Goal: Task Accomplishment & Management: Manage account settings

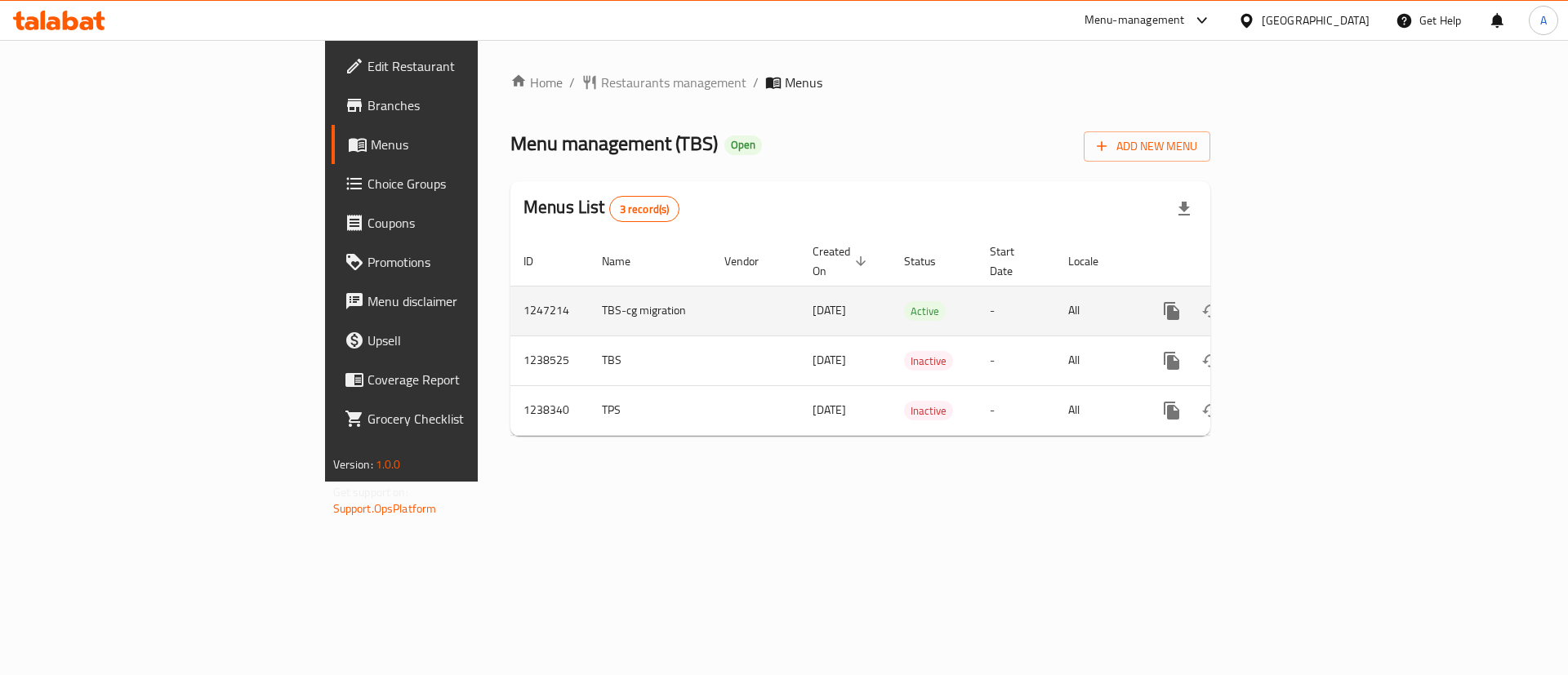
click at [1309, 302] on link "enhanced table" at bounding box center [1289, 310] width 39 height 39
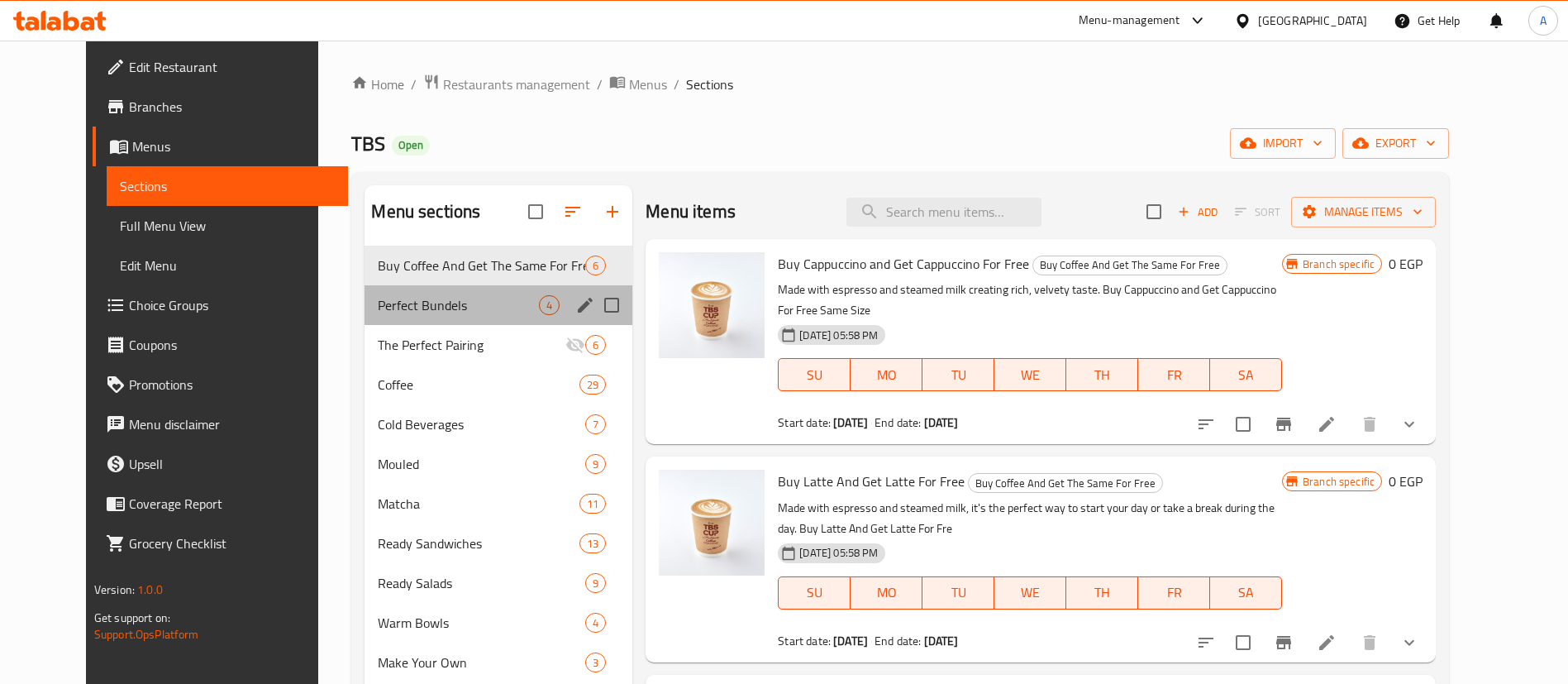
click at [404, 320] on div "Perfect Bundels 4" at bounding box center [498, 305] width 268 height 39
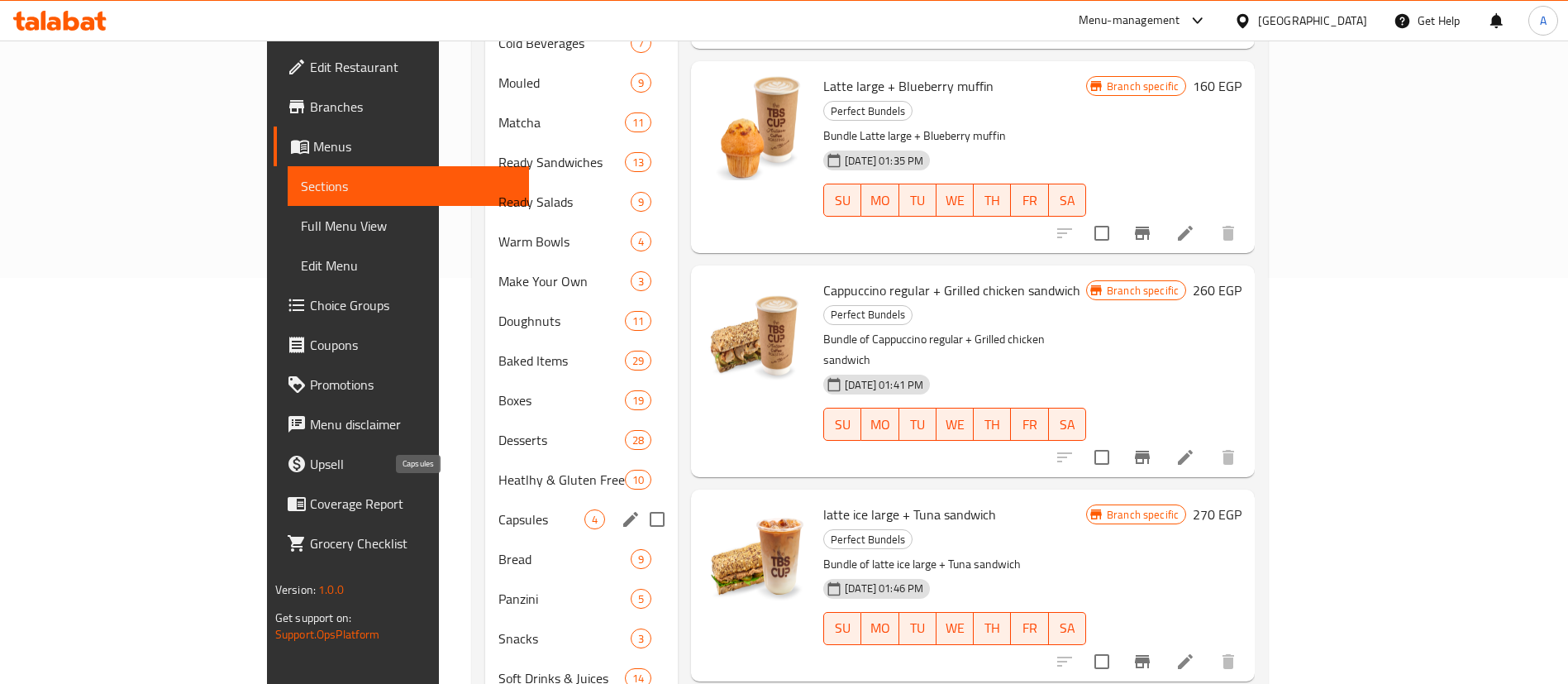
scroll to position [413, 0]
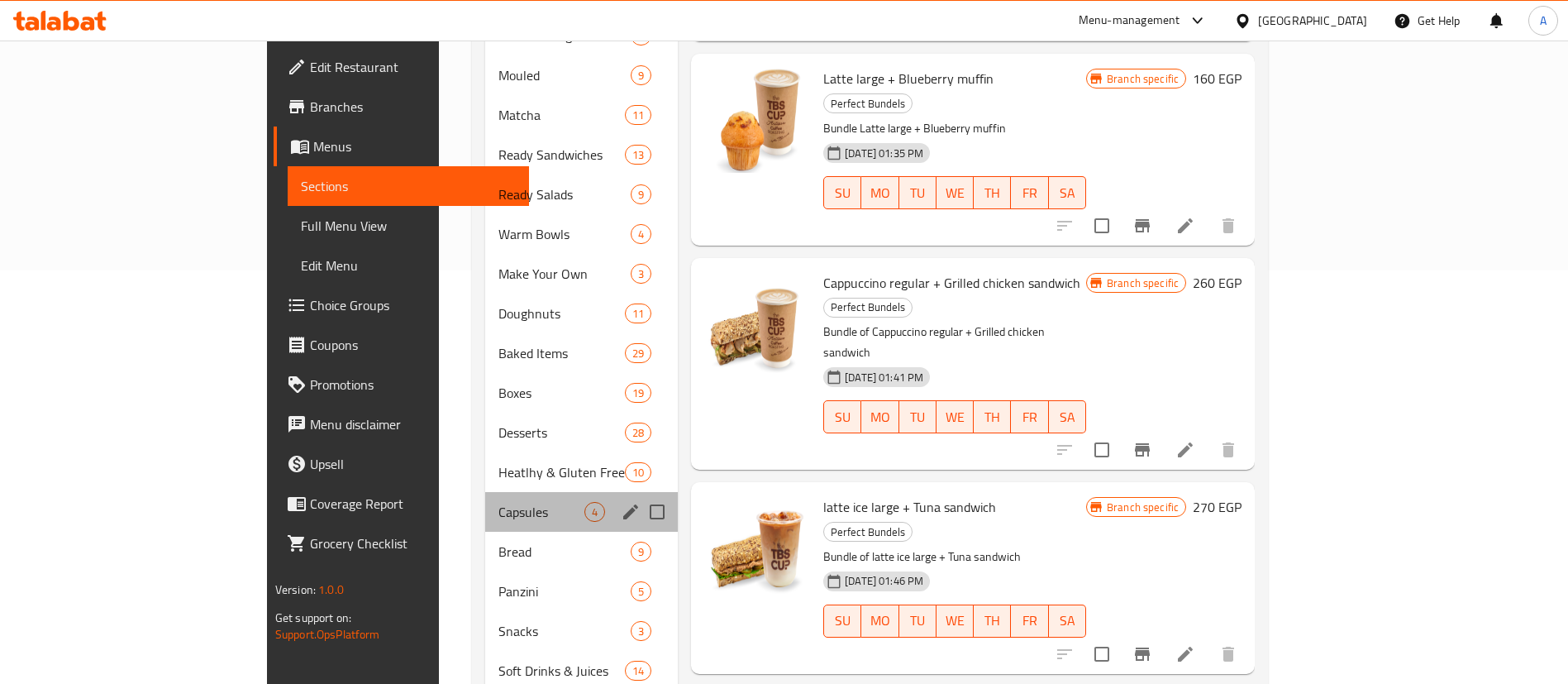
click at [485, 492] on div "Capsules 4" at bounding box center [581, 511] width 193 height 39
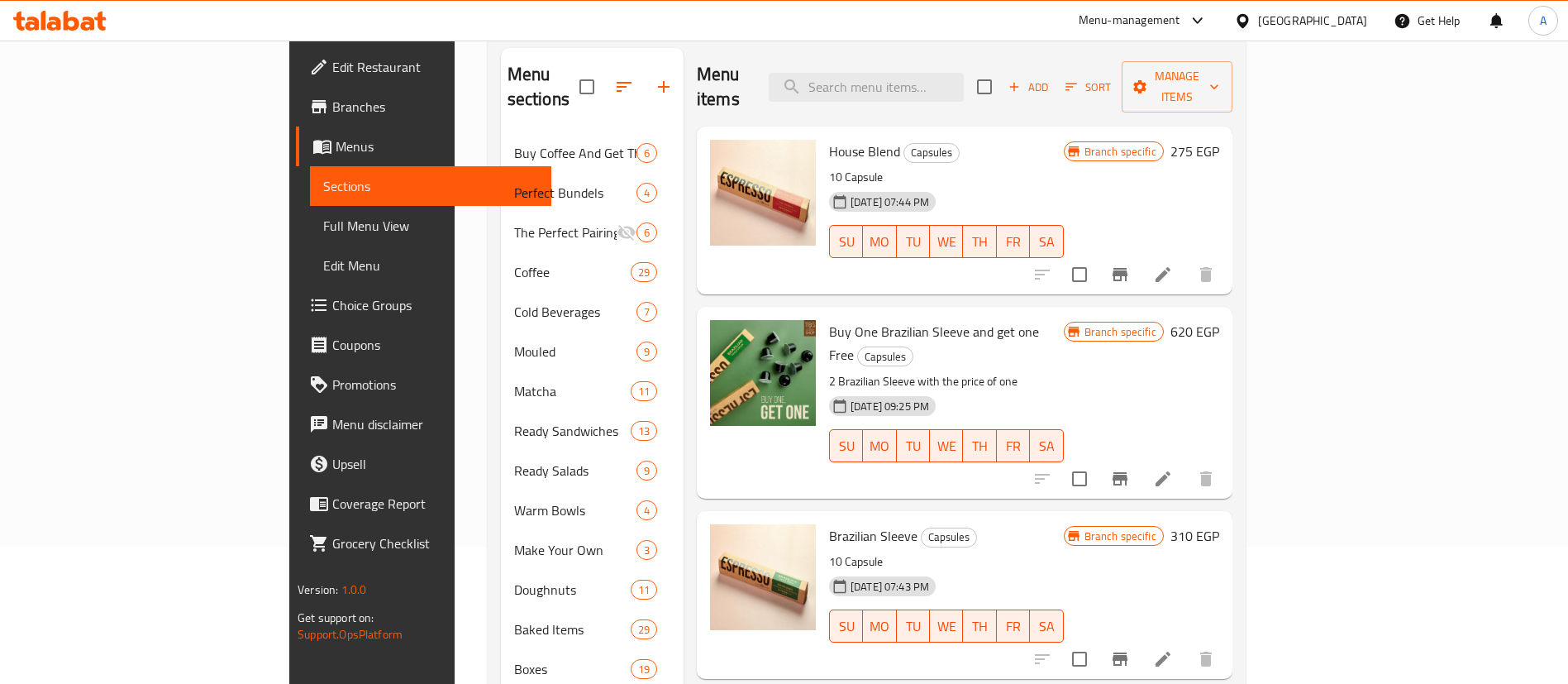
scroll to position [102, 0]
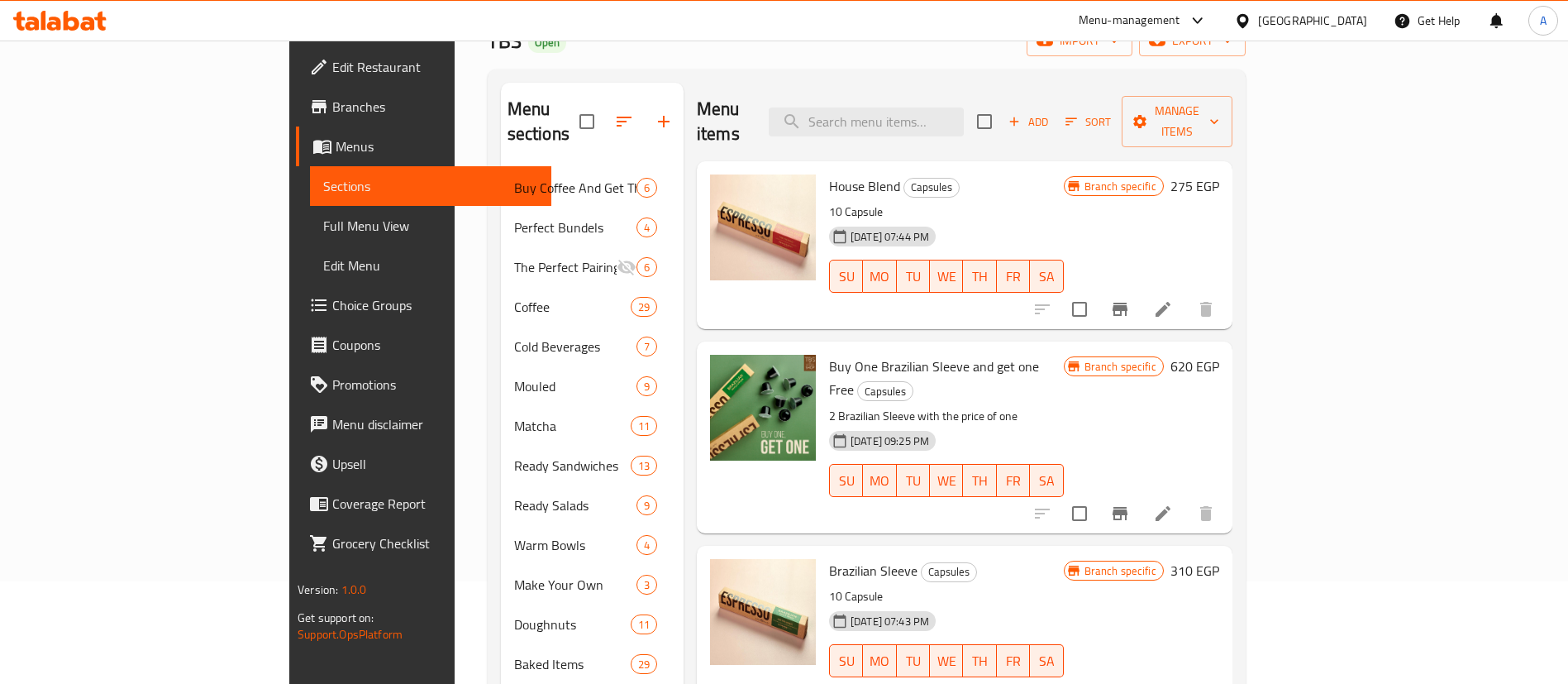
click at [1146, 88] on div "Menu items Add Sort Manage items" at bounding box center [965, 122] width 536 height 79
click at [1173, 504] on icon at bounding box center [1163, 513] width 20 height 20
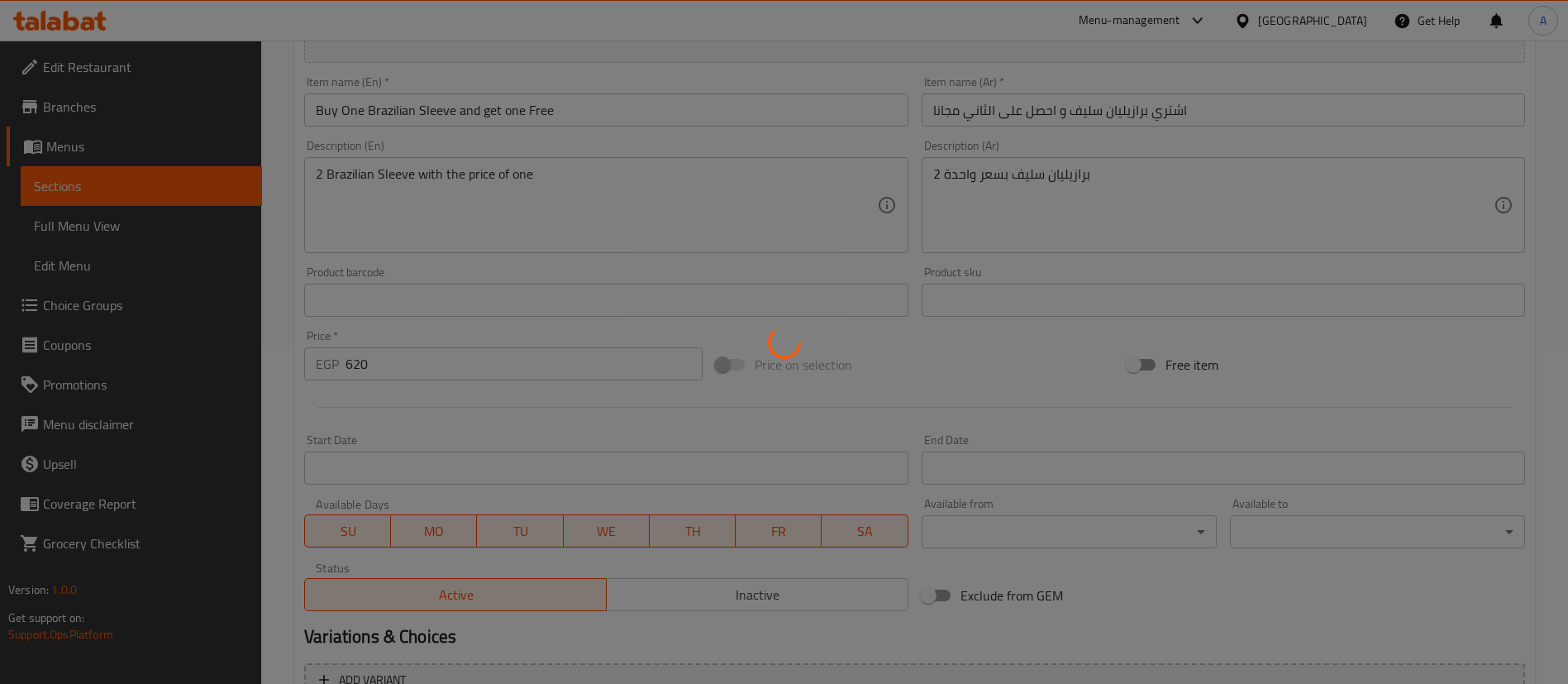
scroll to position [372, 0]
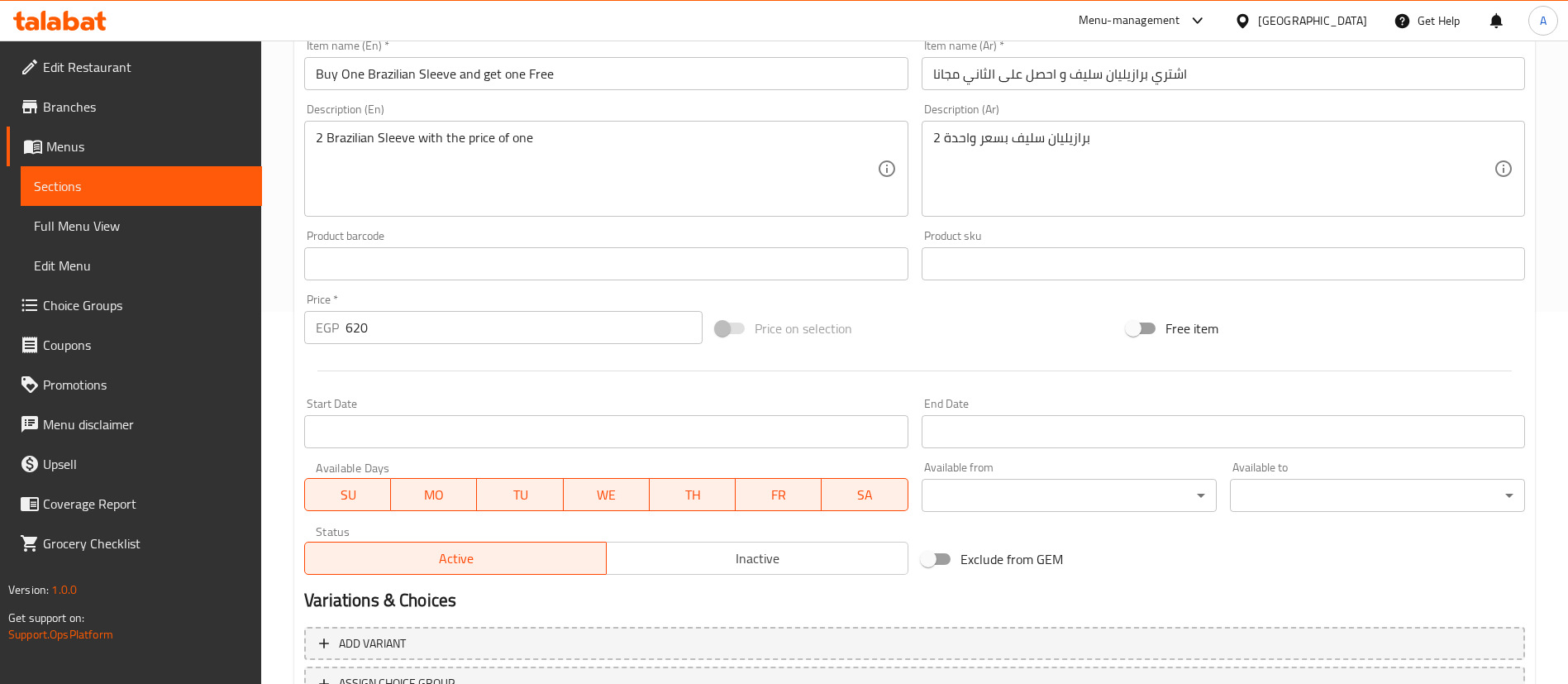
click at [707, 559] on span "Inactive" at bounding box center [757, 558] width 288 height 24
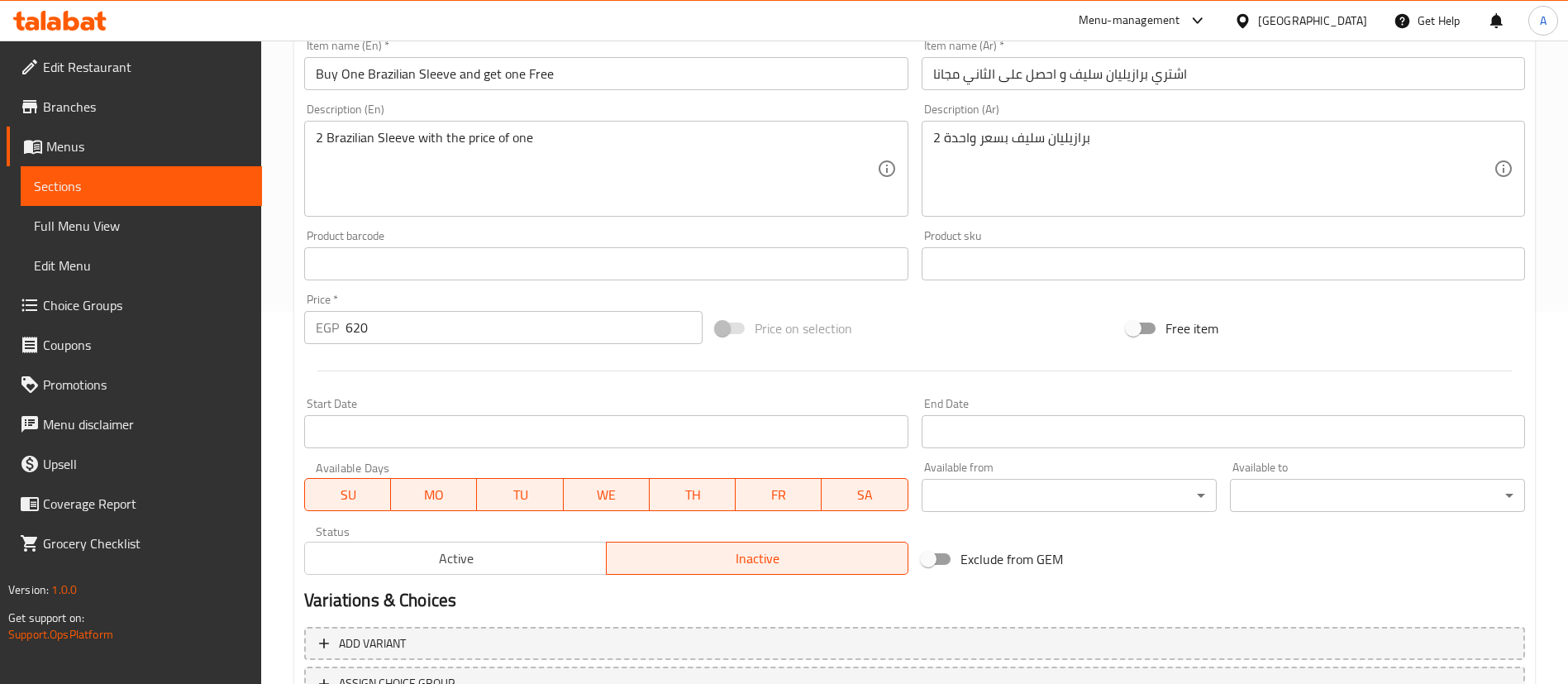
scroll to position [509, 0]
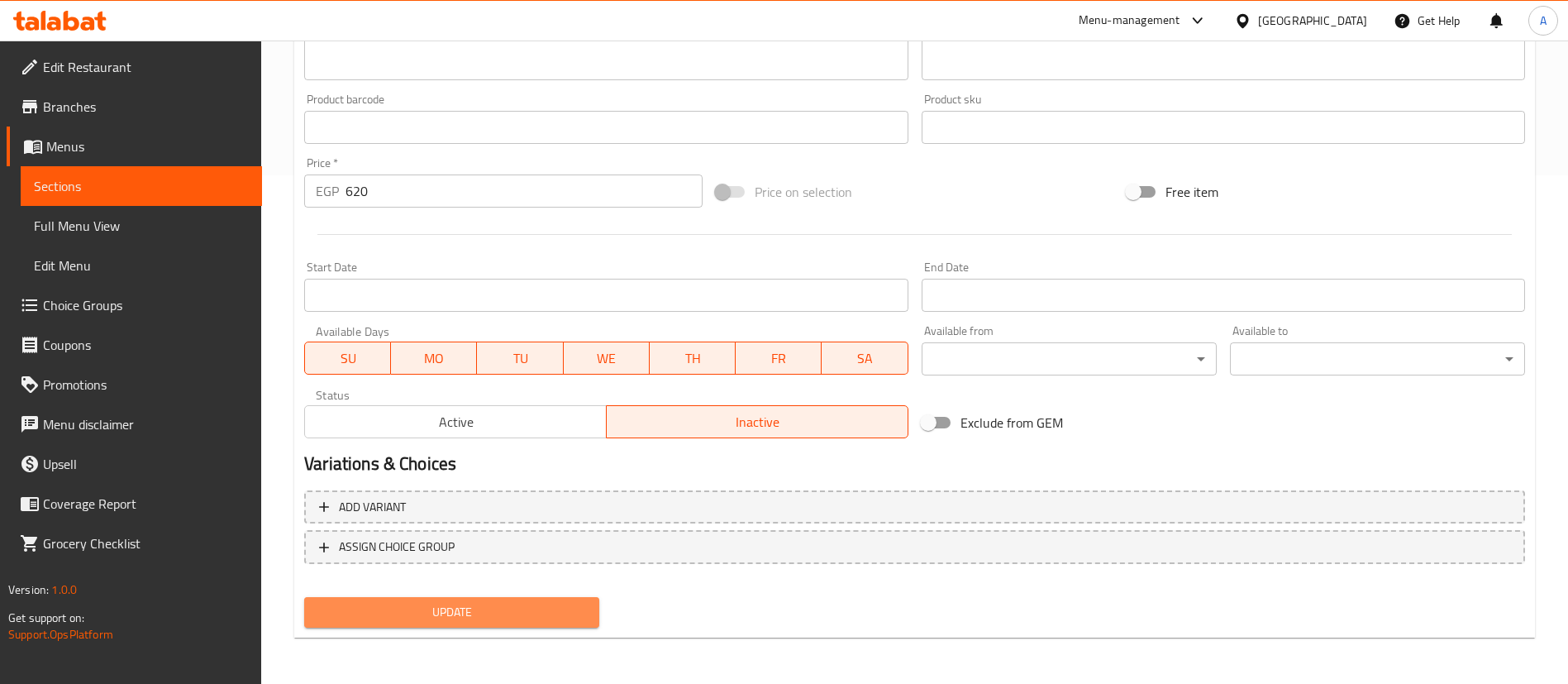
click at [446, 621] on span "Update" at bounding box center [452, 612] width 269 height 21
click at [432, 619] on span "Update" at bounding box center [452, 612] width 269 height 21
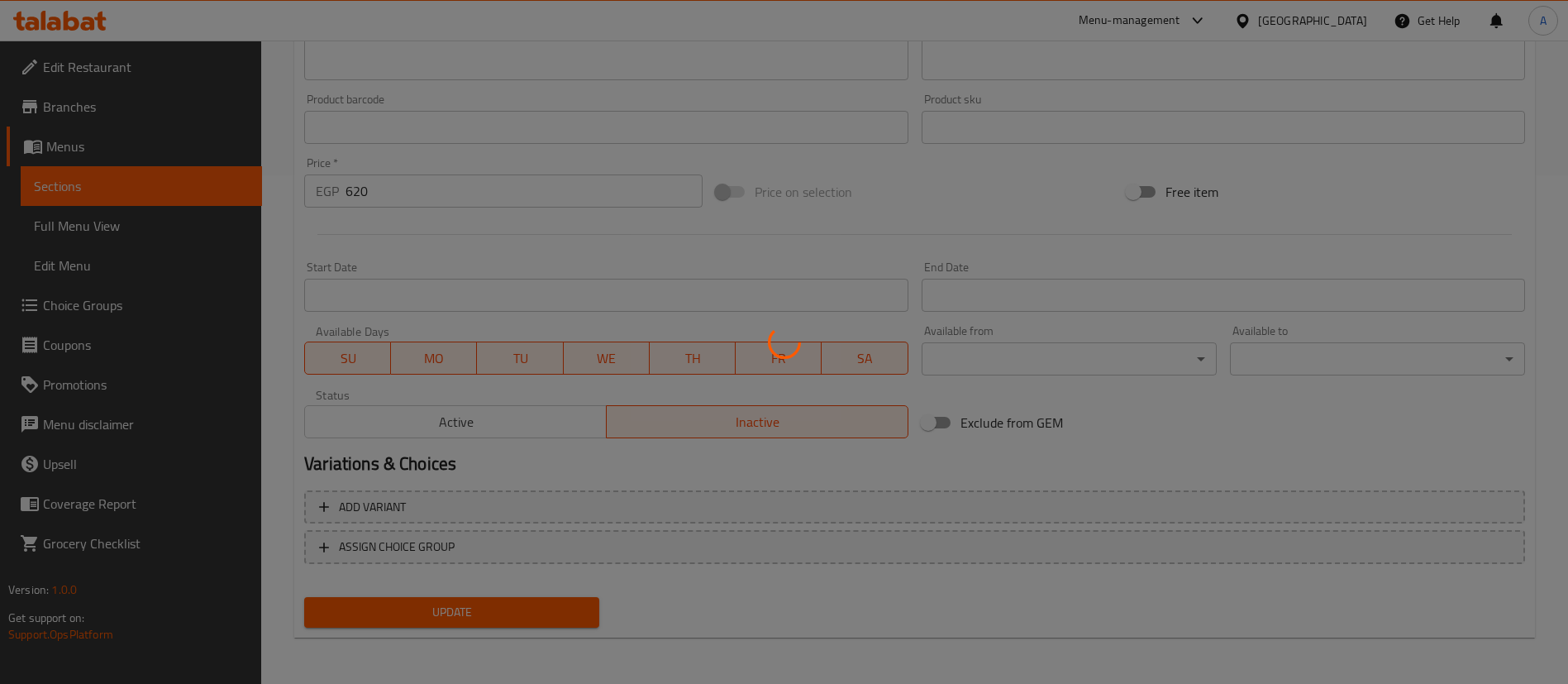
scroll to position [0, 0]
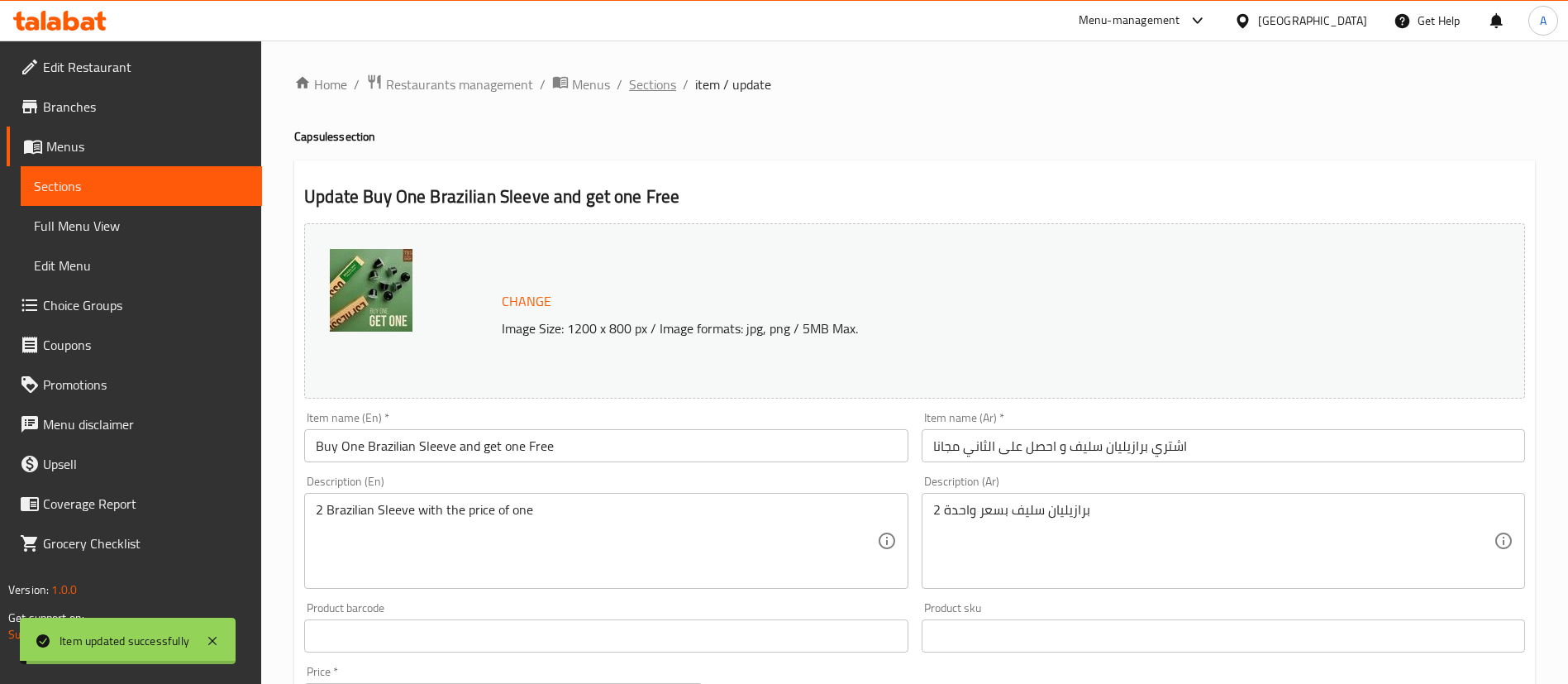
click at [648, 85] on span "Sections" at bounding box center [652, 84] width 47 height 20
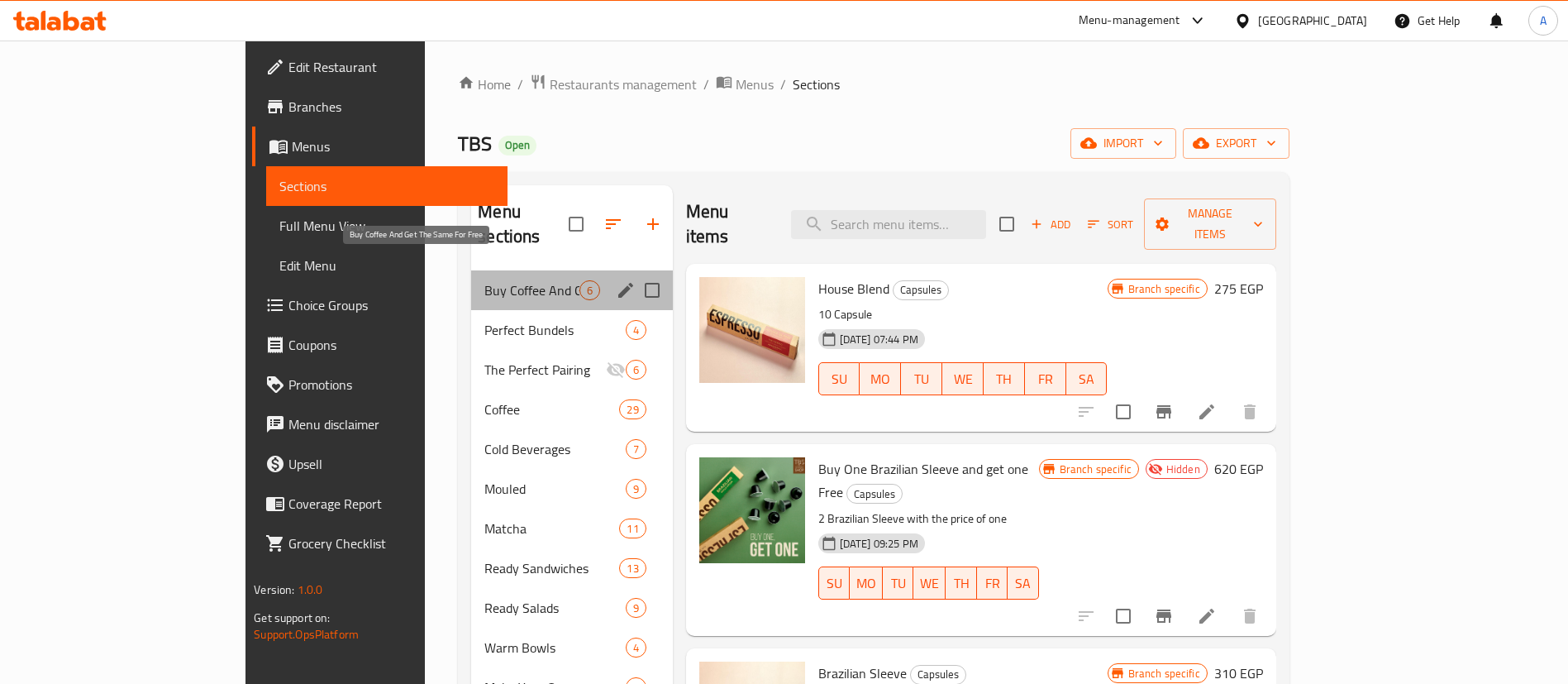
click at [484, 280] on span "Buy Coffee And Get The Same For Free" at bounding box center [531, 290] width 95 height 20
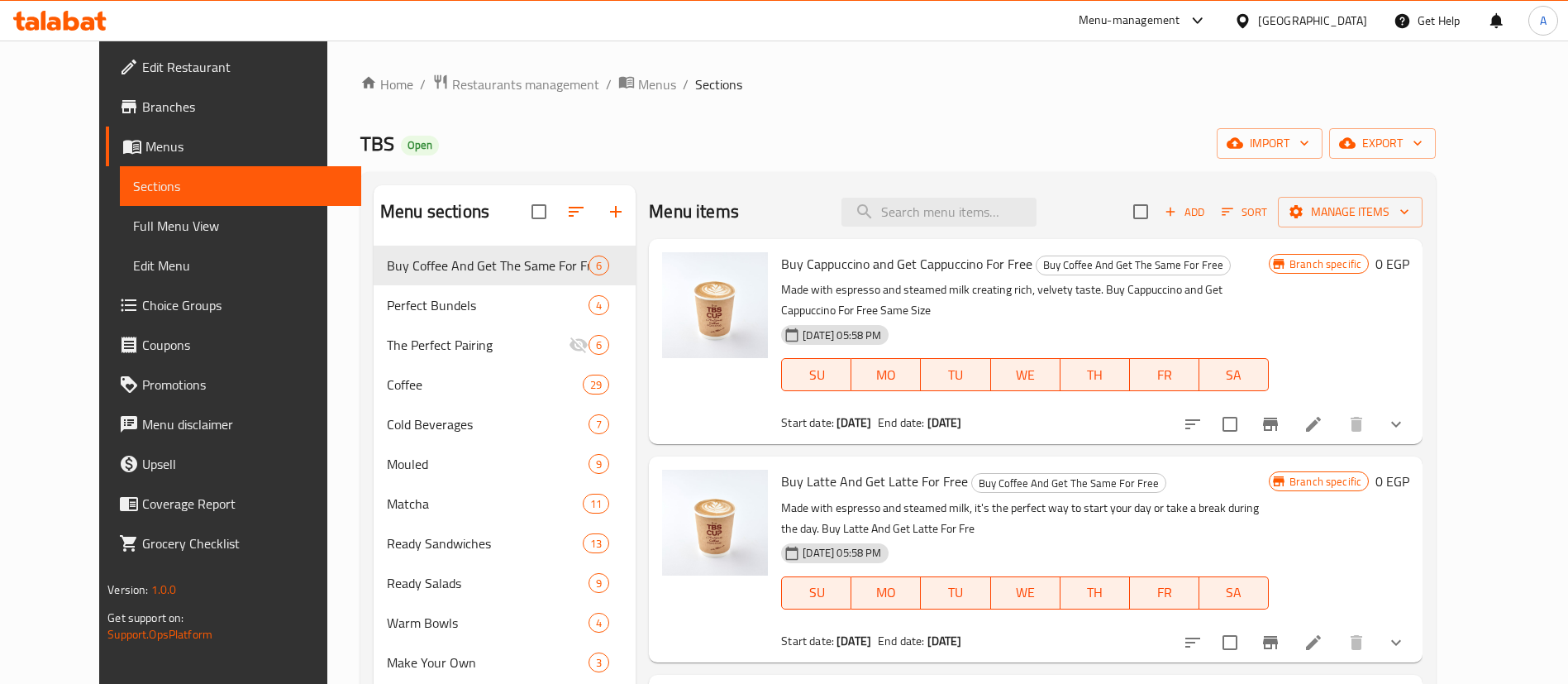
click at [755, 167] on div "Home / Restaurants management / Menus / Sections TBS Open import export Menu se…" at bounding box center [898, 586] width 1075 height 1026
click at [1094, 138] on div "TBS Open import export" at bounding box center [898, 143] width 1075 height 31
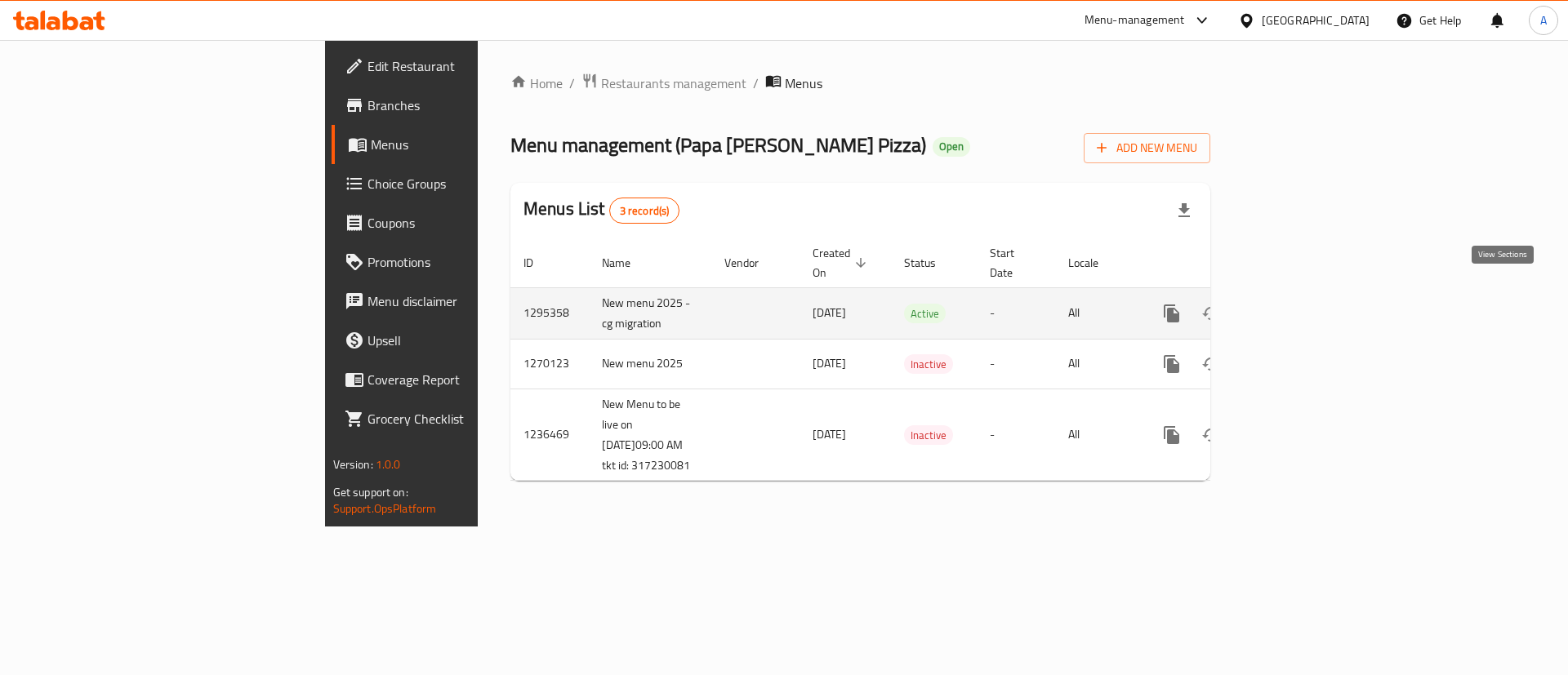
click at [1309, 294] on link "enhanced table" at bounding box center [1289, 313] width 39 height 39
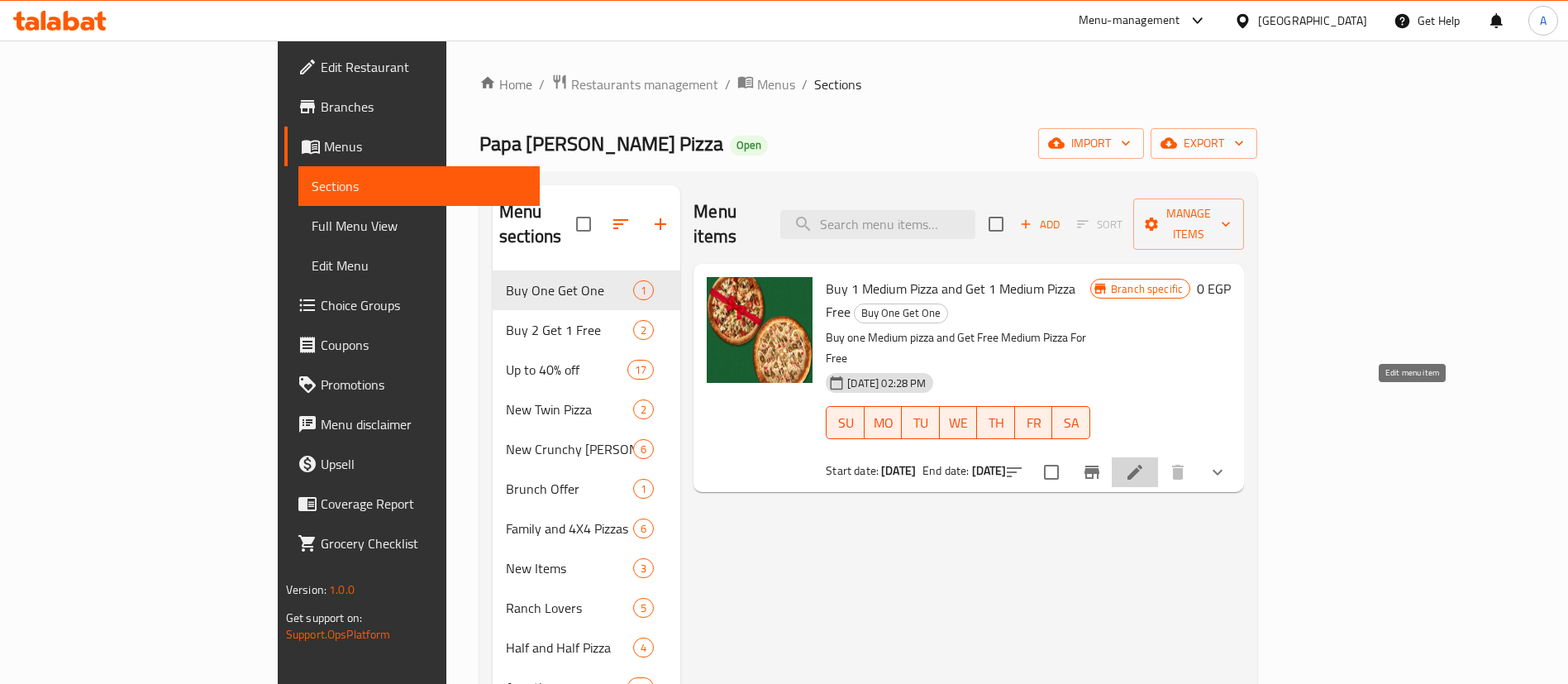
click at [1145, 462] on icon at bounding box center [1135, 472] width 20 height 20
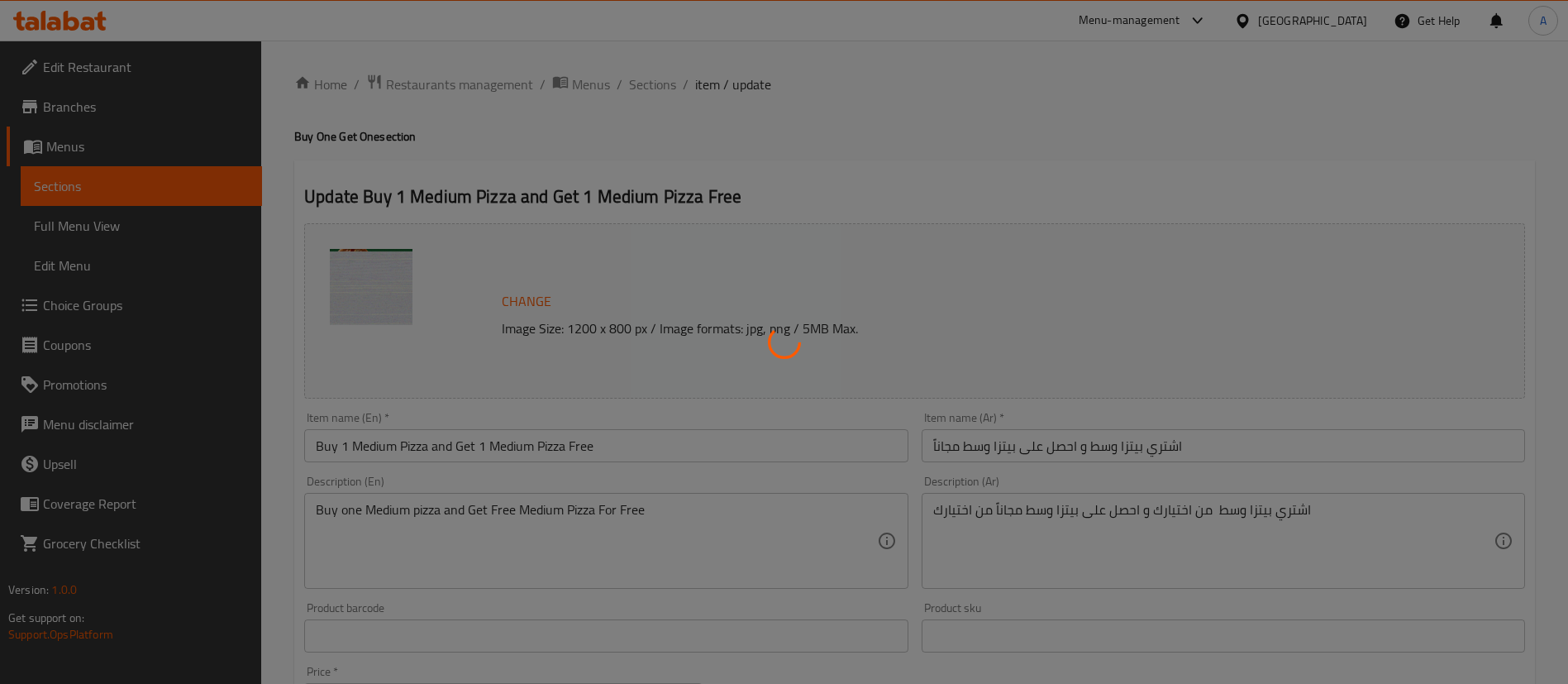
type input "البيتزا الأولى"
type input "1"
type input "إختيارك من العجينة:"
type input "1"
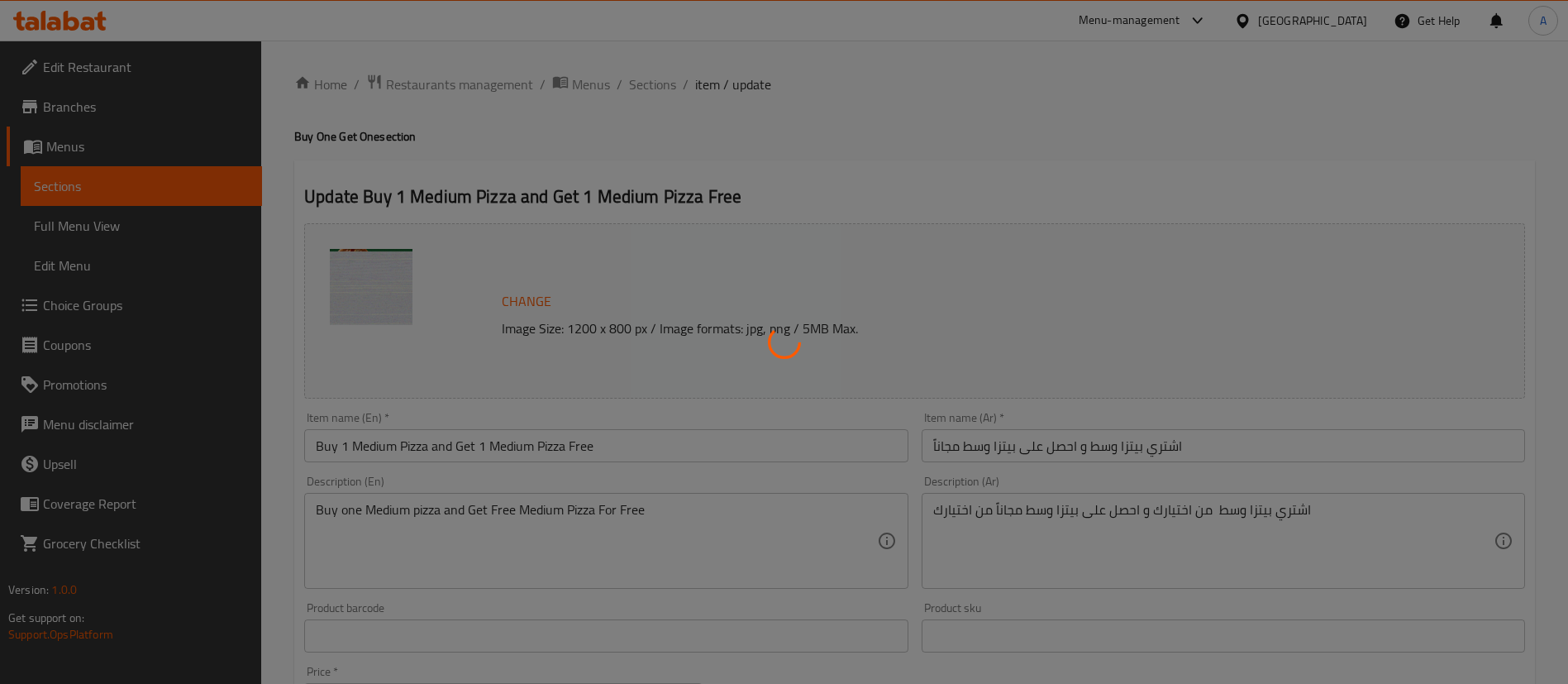
type input "1"
type input "الاضافات الأولي:"
type input "0"
type input "اختيارك من البيتزا المجانية:"
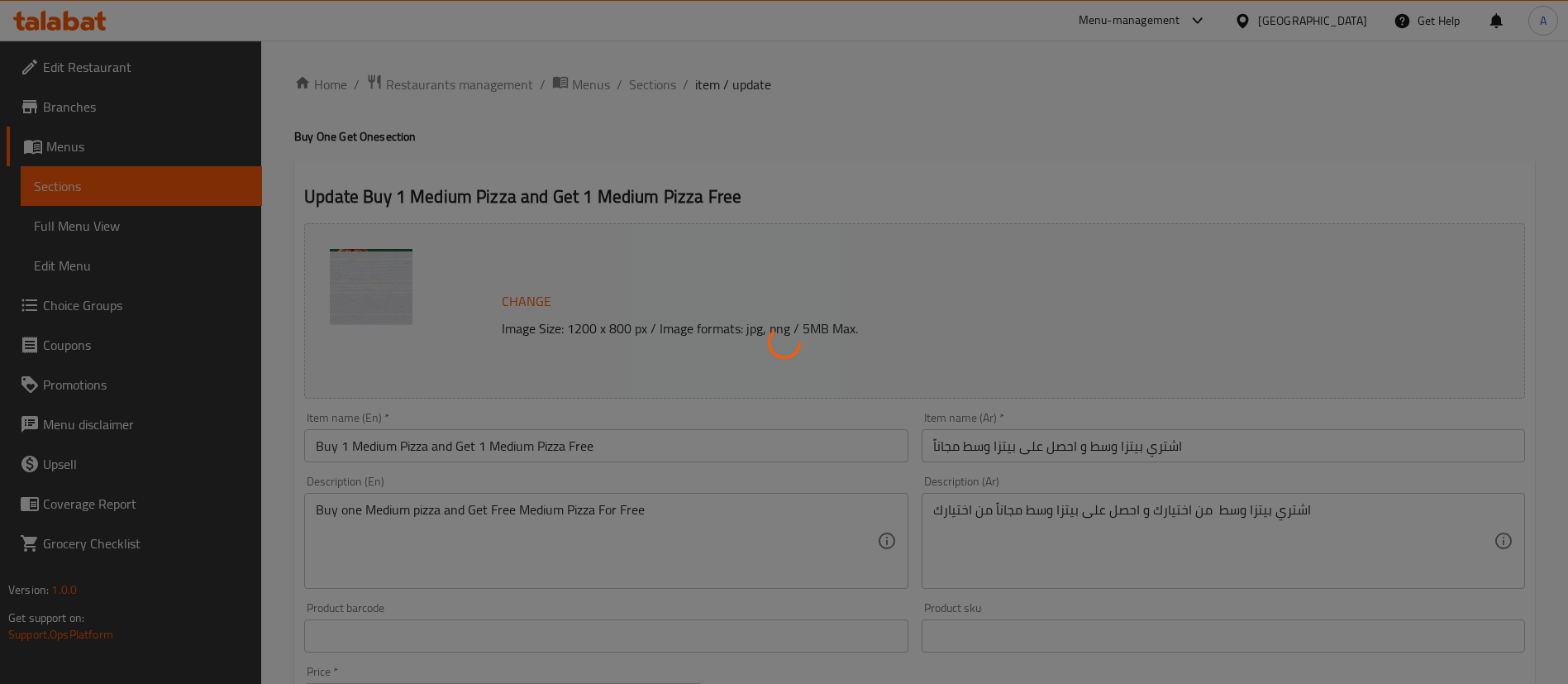
type input "1"
type input "إختيارك من العجينة للبيتزا المجانية:"
type input "1"
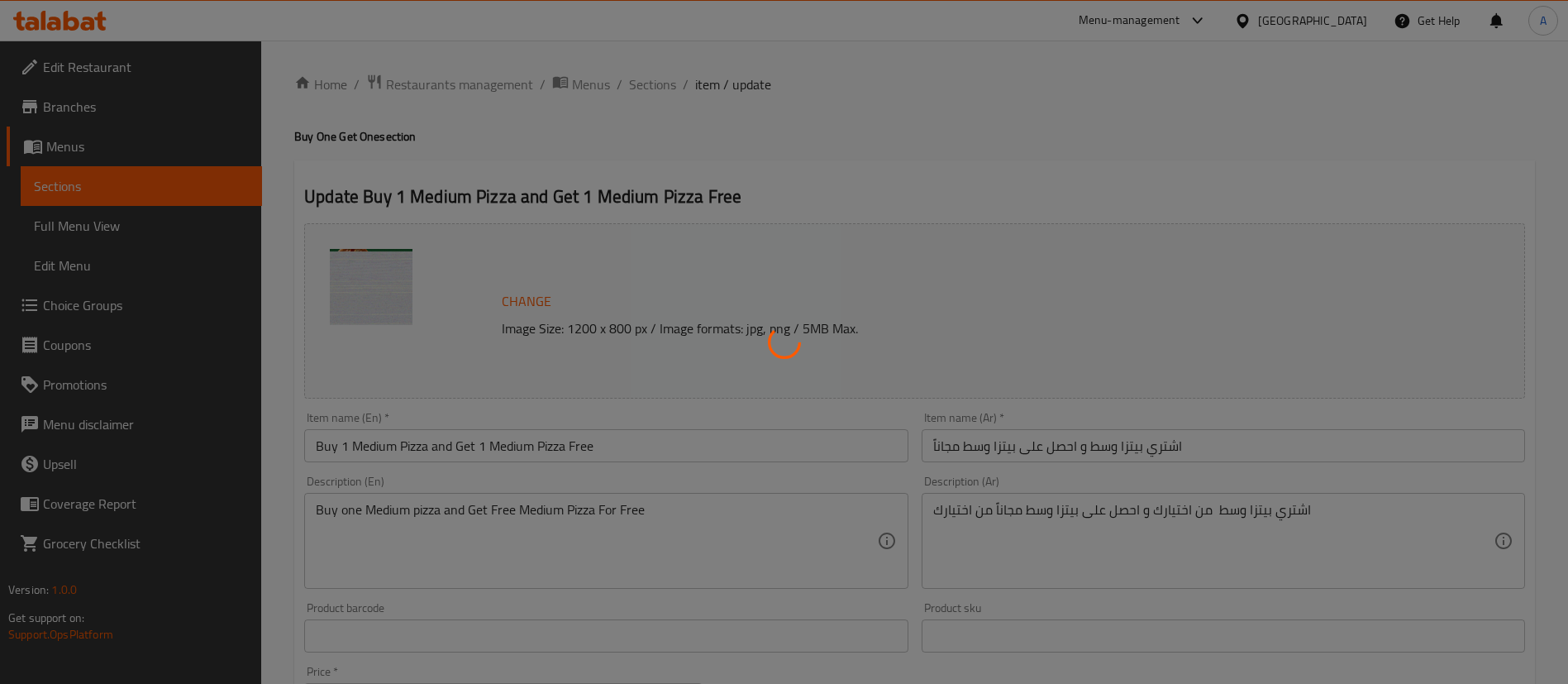
type input "إضافات البيتزا المجانية:"
type input "0"
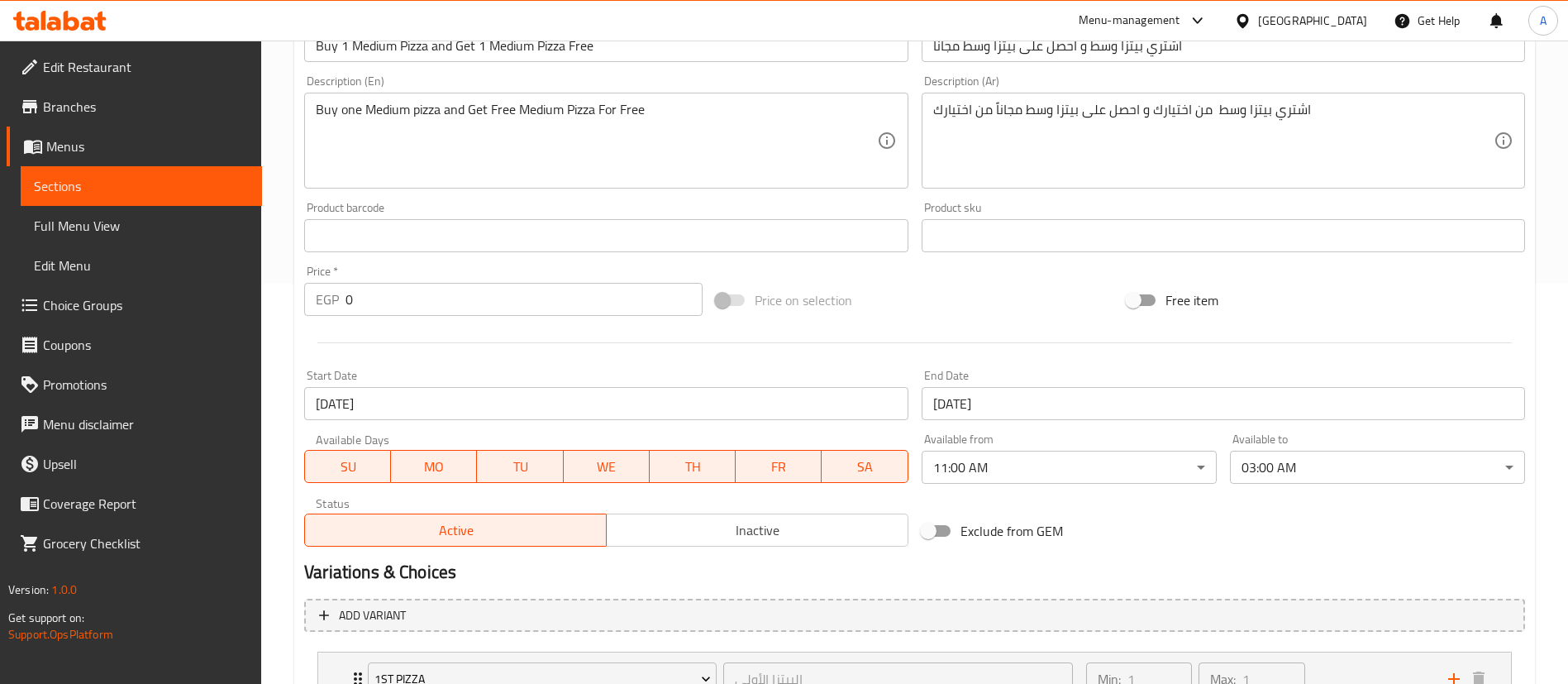
scroll to position [538, 0]
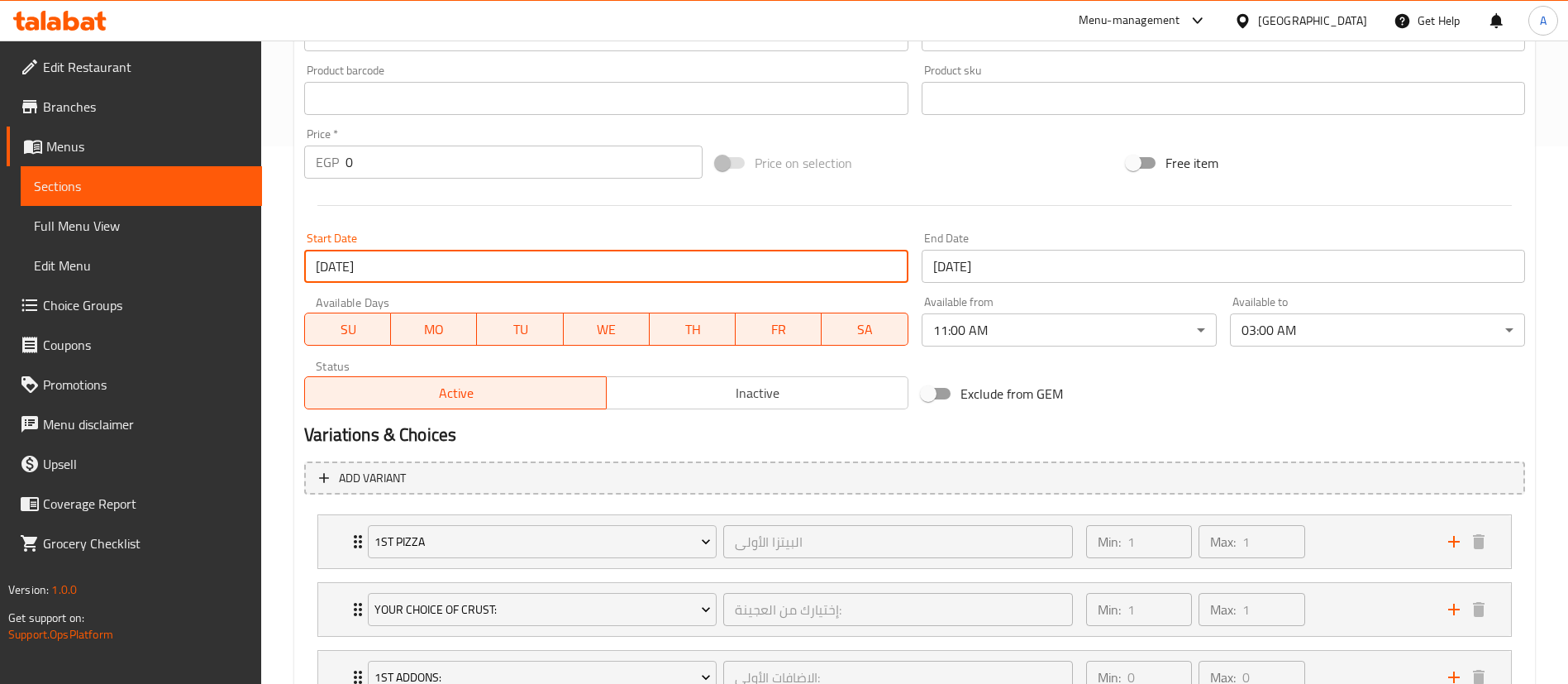
click at [476, 282] on input "[DATE]" at bounding box center [605, 266] width 603 height 33
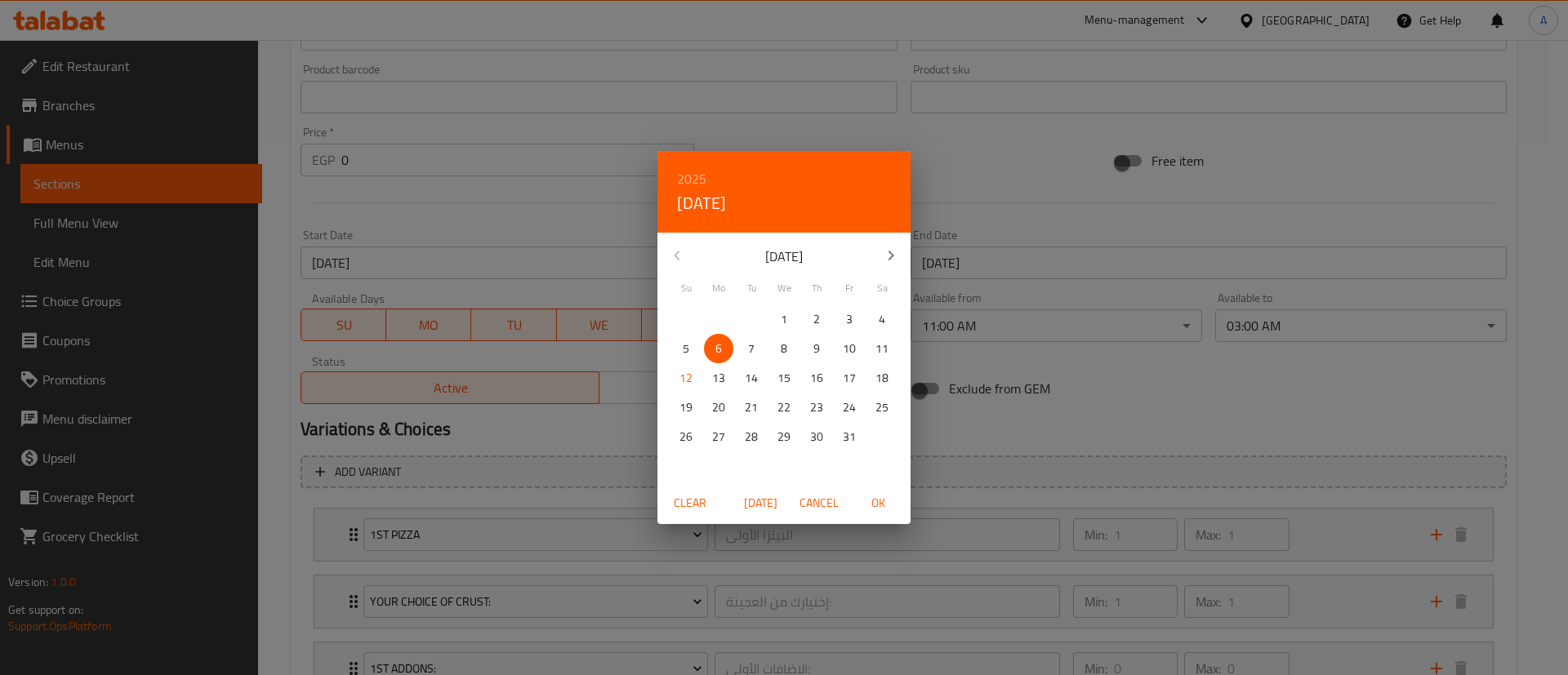
click at [724, 381] on p "13" at bounding box center [718, 379] width 13 height 21
click at [1204, 402] on div "2025 Mon, Oct [DATE] Mo Tu We Th Fr Sa 28 29 30 1 2 3 4 5 6 7 8 9 10 11 12 13 1…" at bounding box center [784, 337] width 1568 height 675
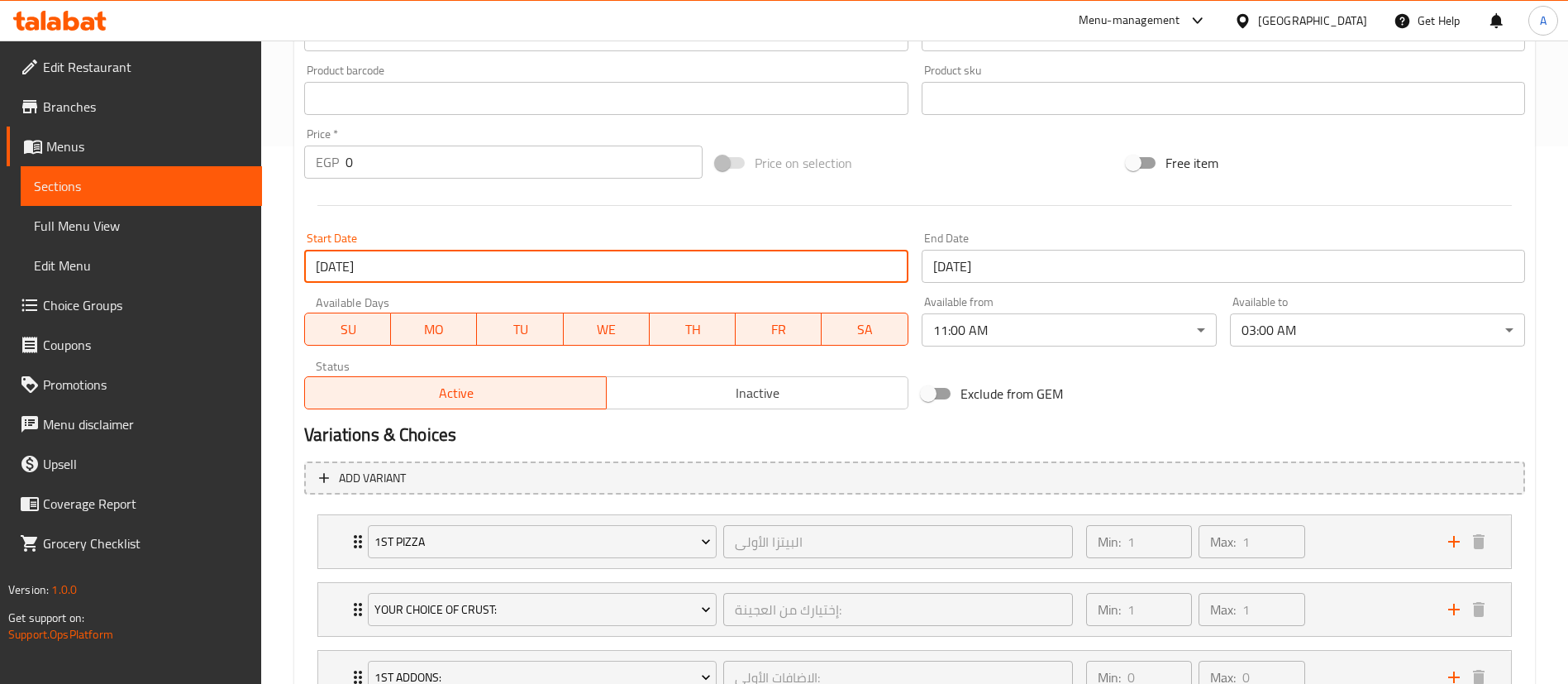
click at [1042, 262] on input "[DATE]" at bounding box center [1223, 266] width 603 height 33
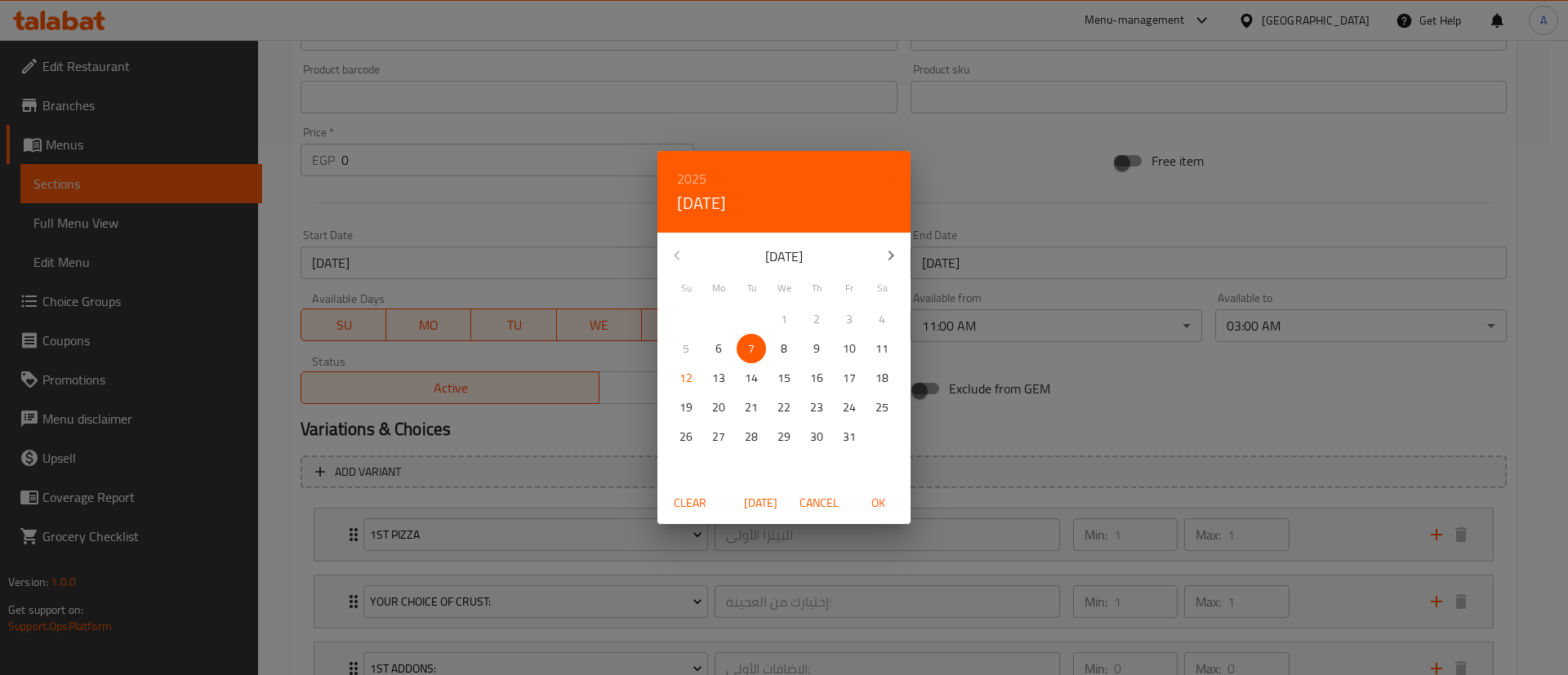
click at [748, 379] on p "14" at bounding box center [751, 379] width 13 height 21
click at [1174, 398] on div "2025 Tue, Oct [DATE] Mo Tu We Th Fr Sa 28 29 30 1 2 3 4 5 6 7 8 9 10 11 12 13 1…" at bounding box center [784, 337] width 1568 height 675
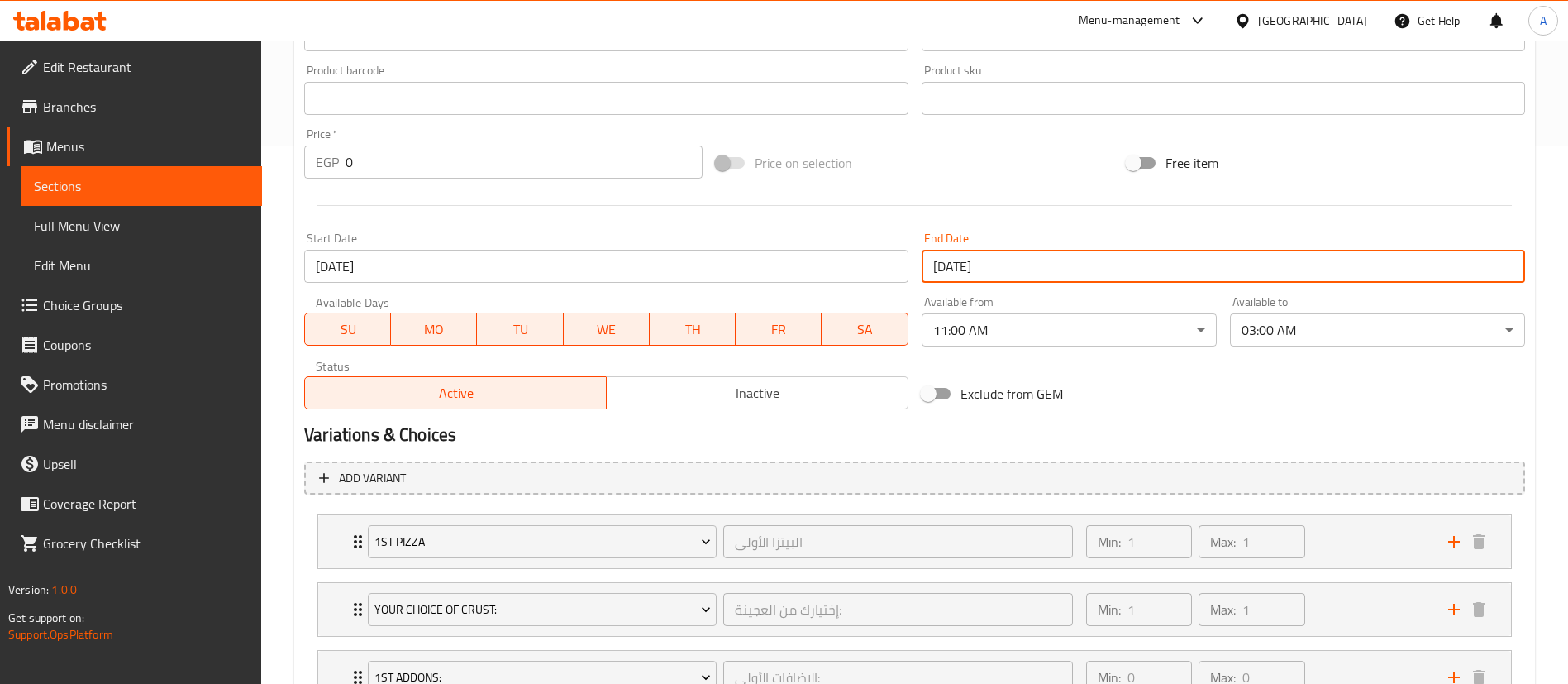
click at [458, 263] on input "[DATE]" at bounding box center [605, 266] width 603 height 33
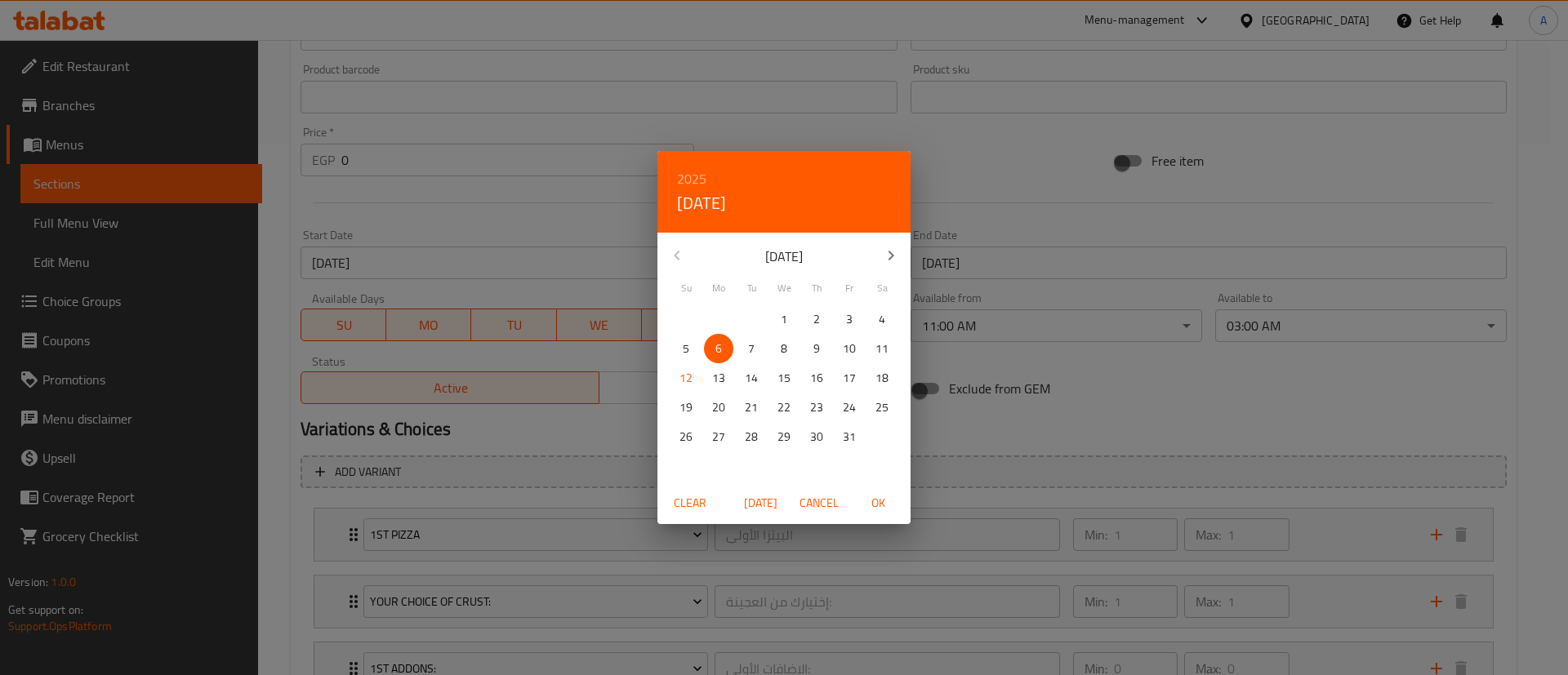
click at [1049, 276] on div "2025 Mon, Oct [DATE] Mo Tu We Th Fr Sa 28 29 30 1 2 3 4 5 6 7 8 9 10 11 12 13 1…" at bounding box center [784, 337] width 1568 height 675
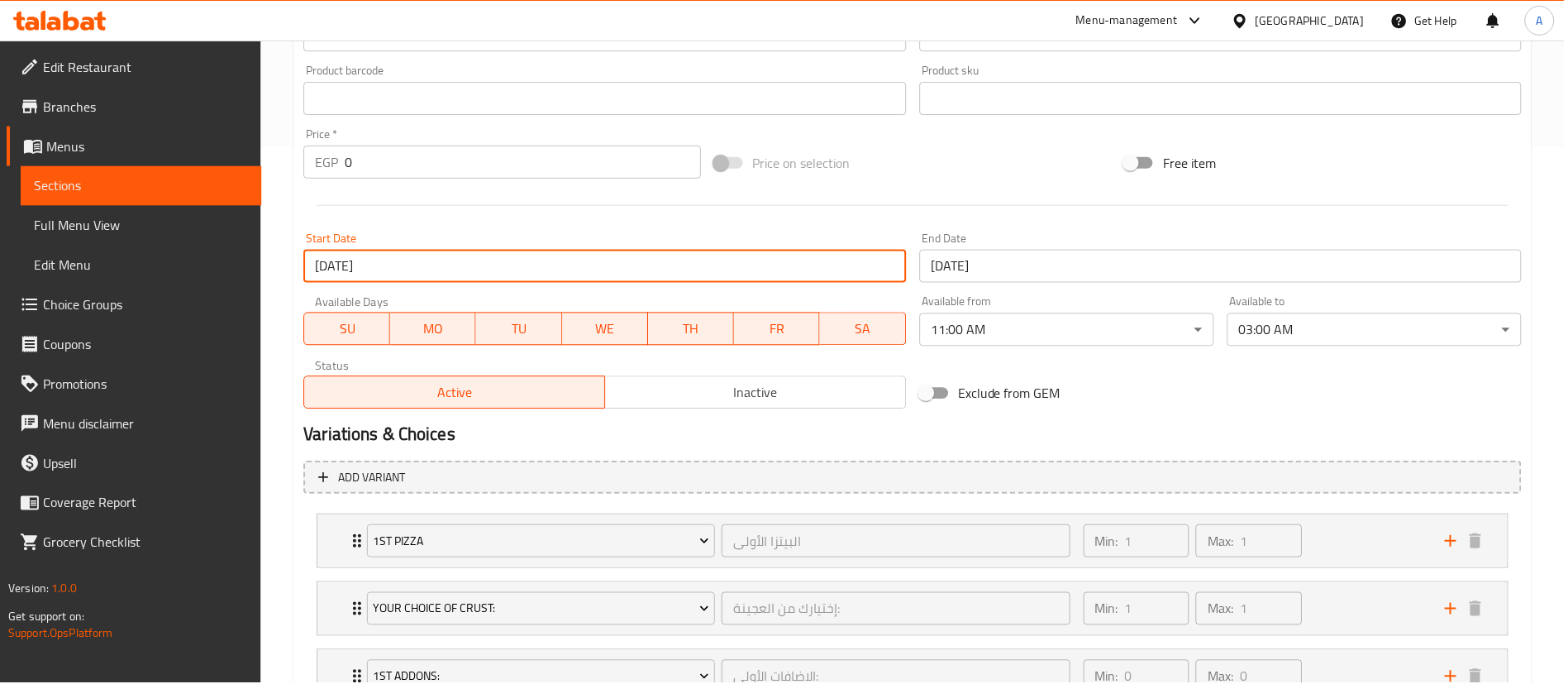
click at [1013, 264] on input "[DATE]" at bounding box center [1223, 266] width 603 height 33
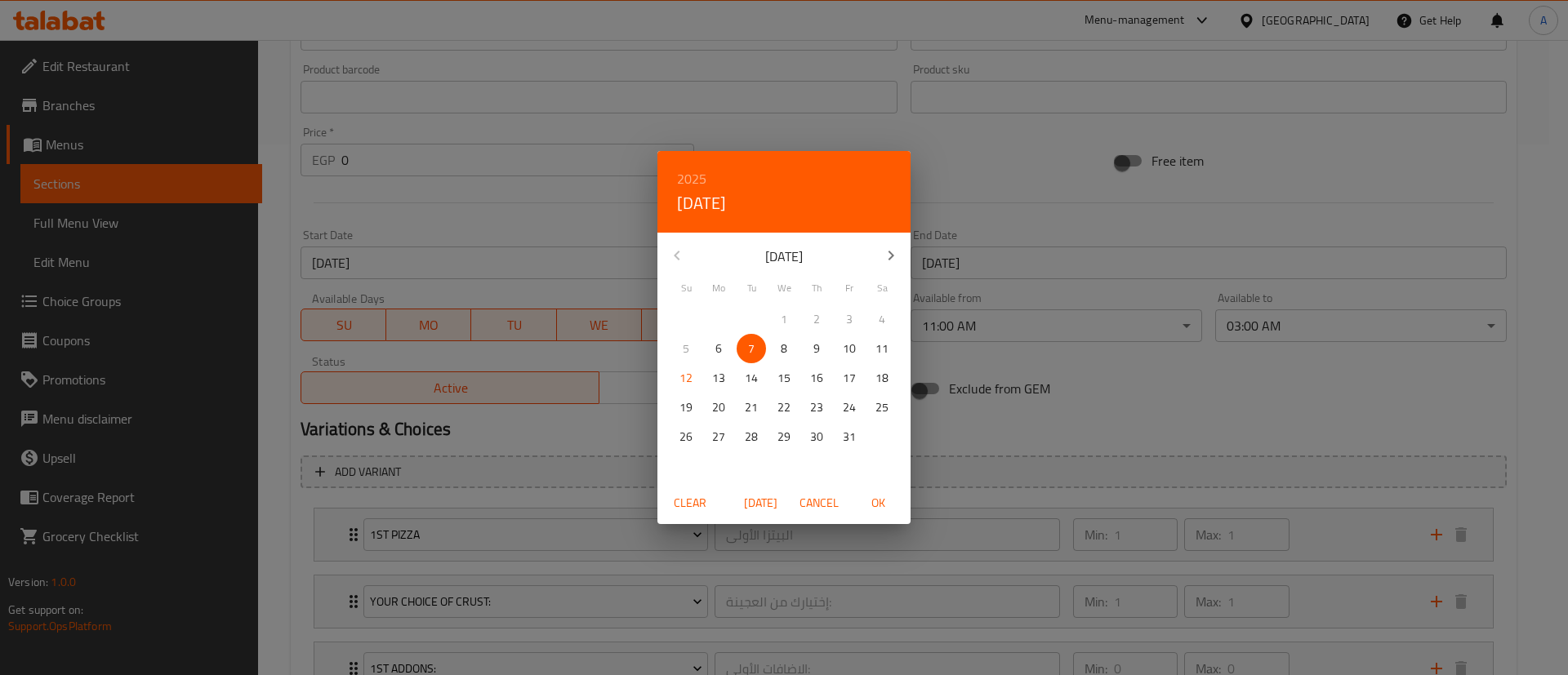
click at [746, 375] on p "14" at bounding box center [751, 379] width 13 height 21
click at [867, 508] on span "OK" at bounding box center [877, 503] width 39 height 21
type input "[DATE]"
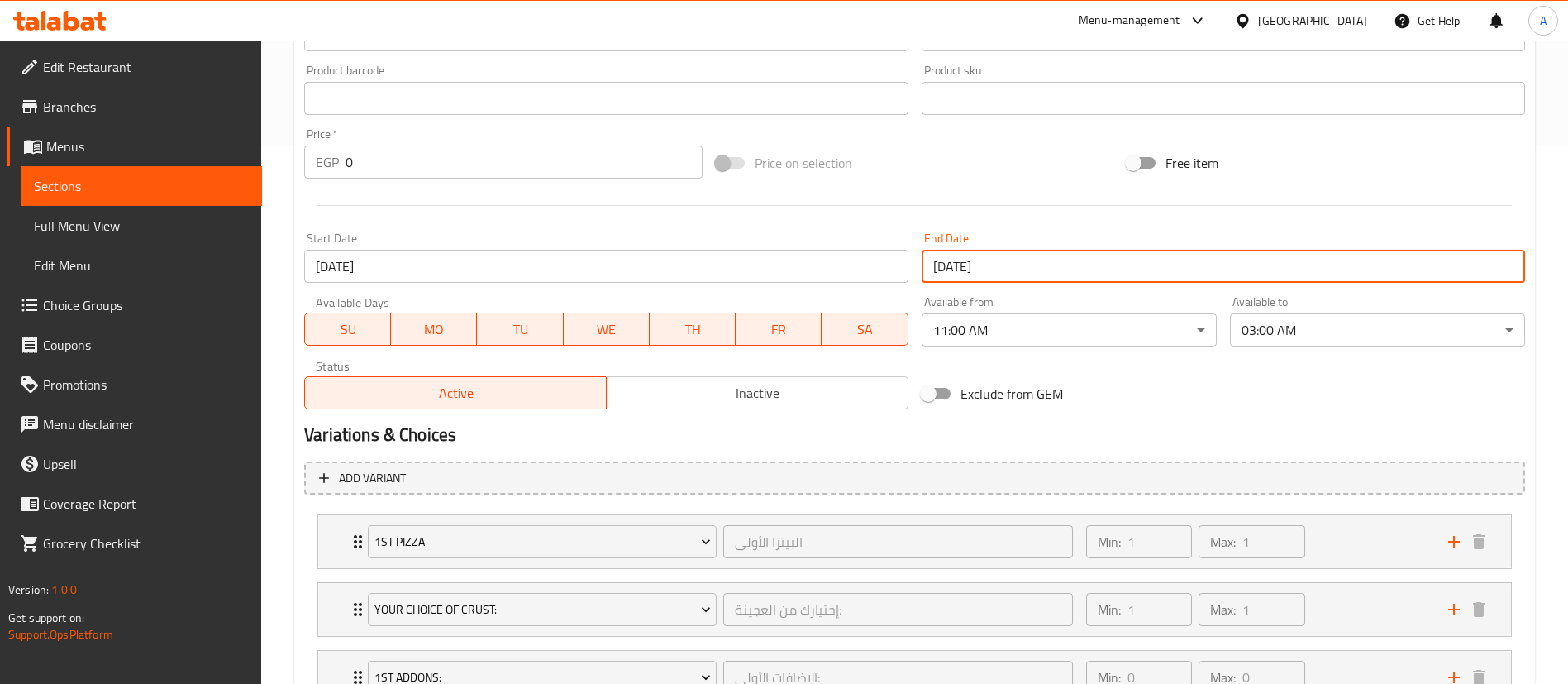
click at [387, 264] on input "[DATE]" at bounding box center [605, 266] width 603 height 33
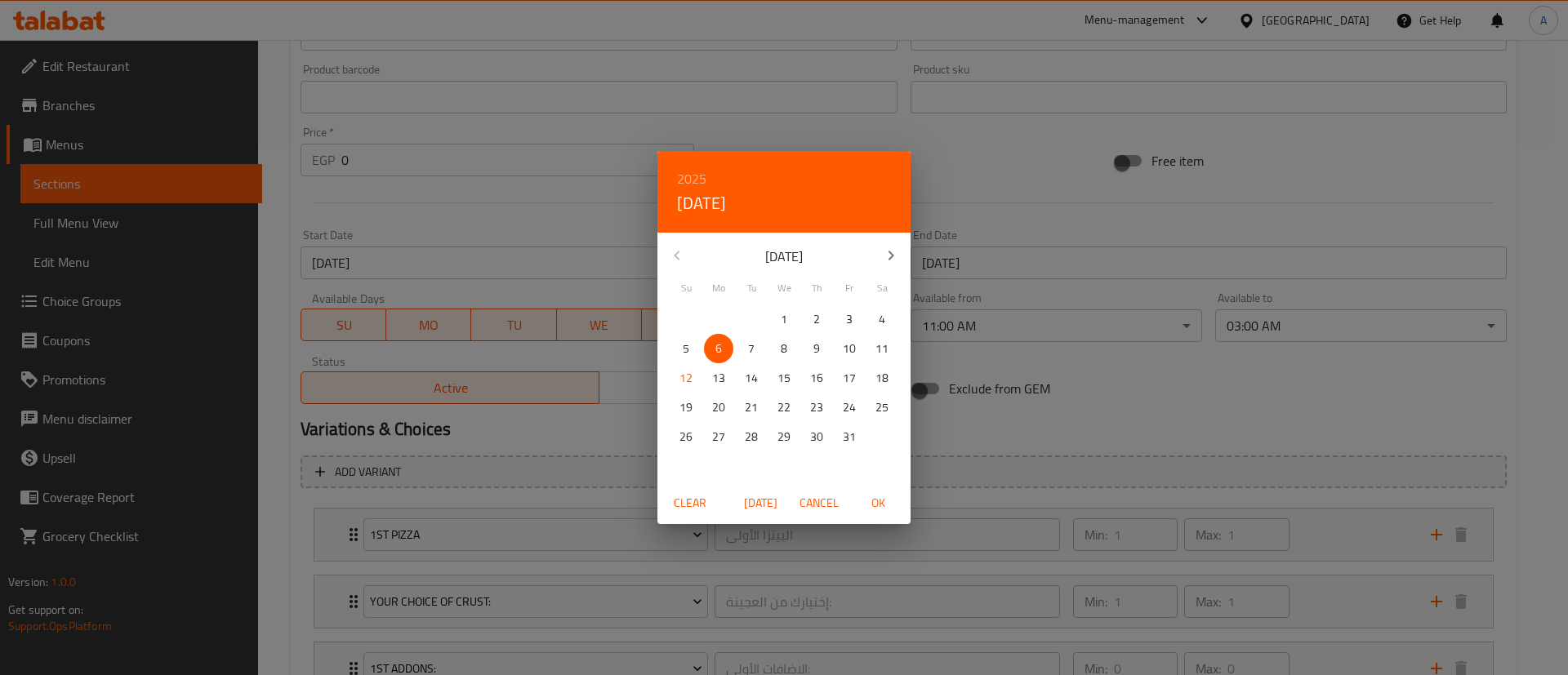
click at [711, 372] on span "13" at bounding box center [719, 379] width 29 height 21
click at [884, 500] on span "OK" at bounding box center [877, 503] width 39 height 21
type input "[DATE]"
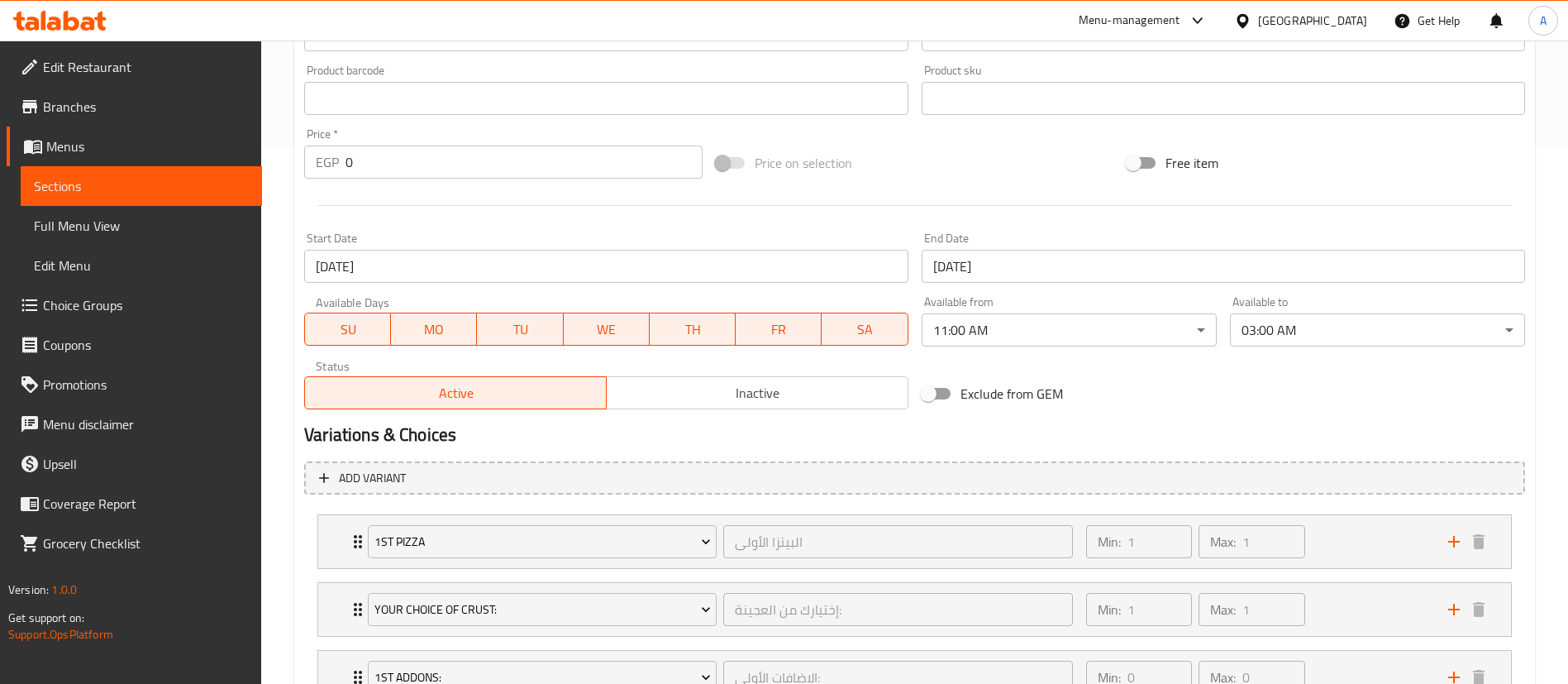
click at [1266, 391] on div "Exclude from GEM" at bounding box center [1121, 393] width 411 height 45
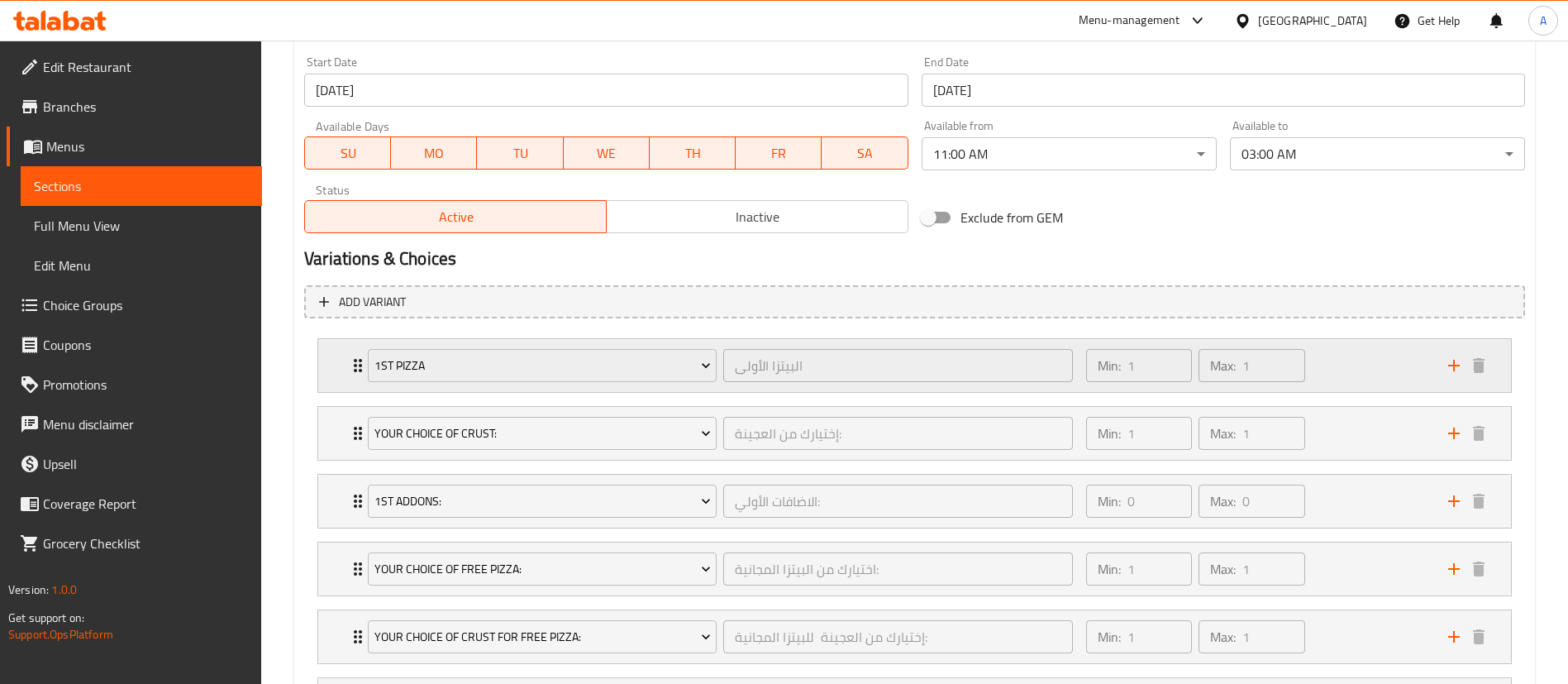
scroll to position [875, 0]
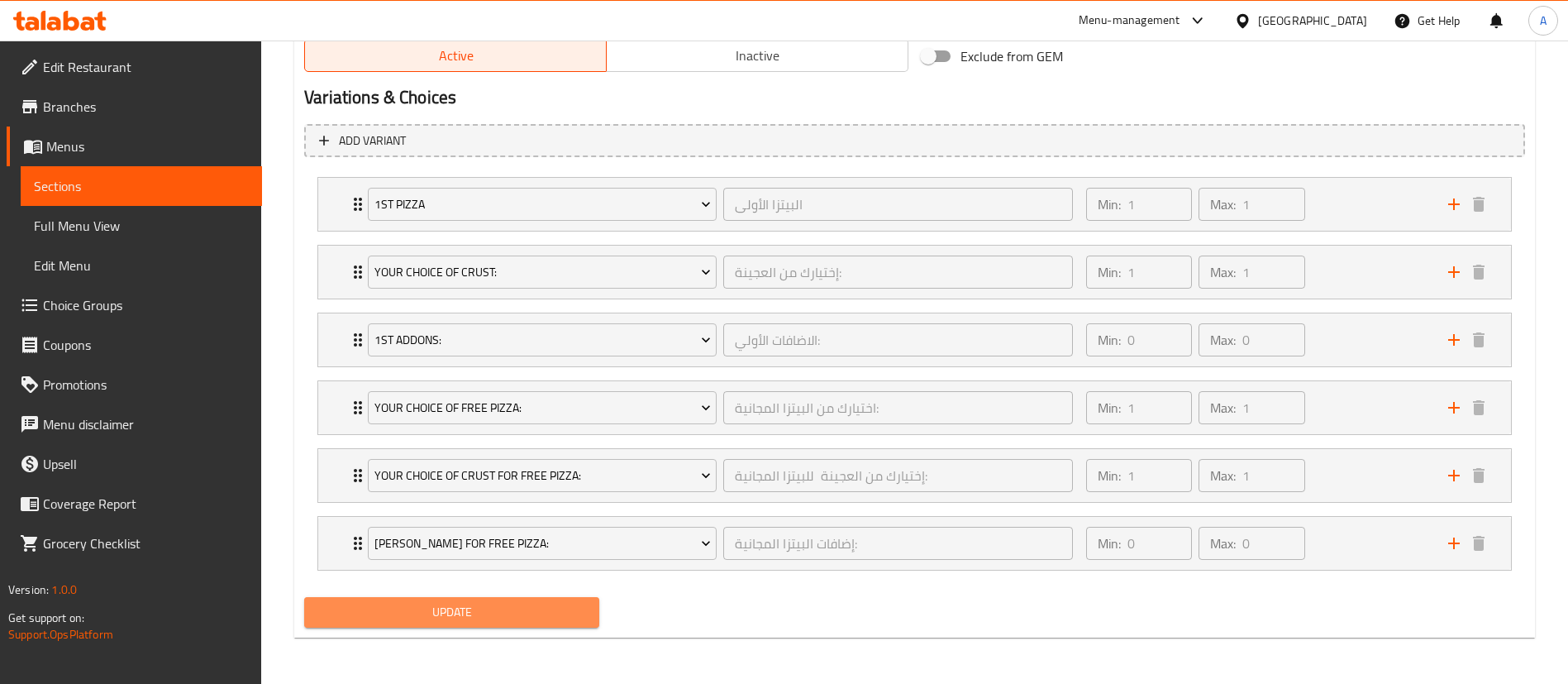
click at [476, 603] on span "Update" at bounding box center [452, 612] width 269 height 21
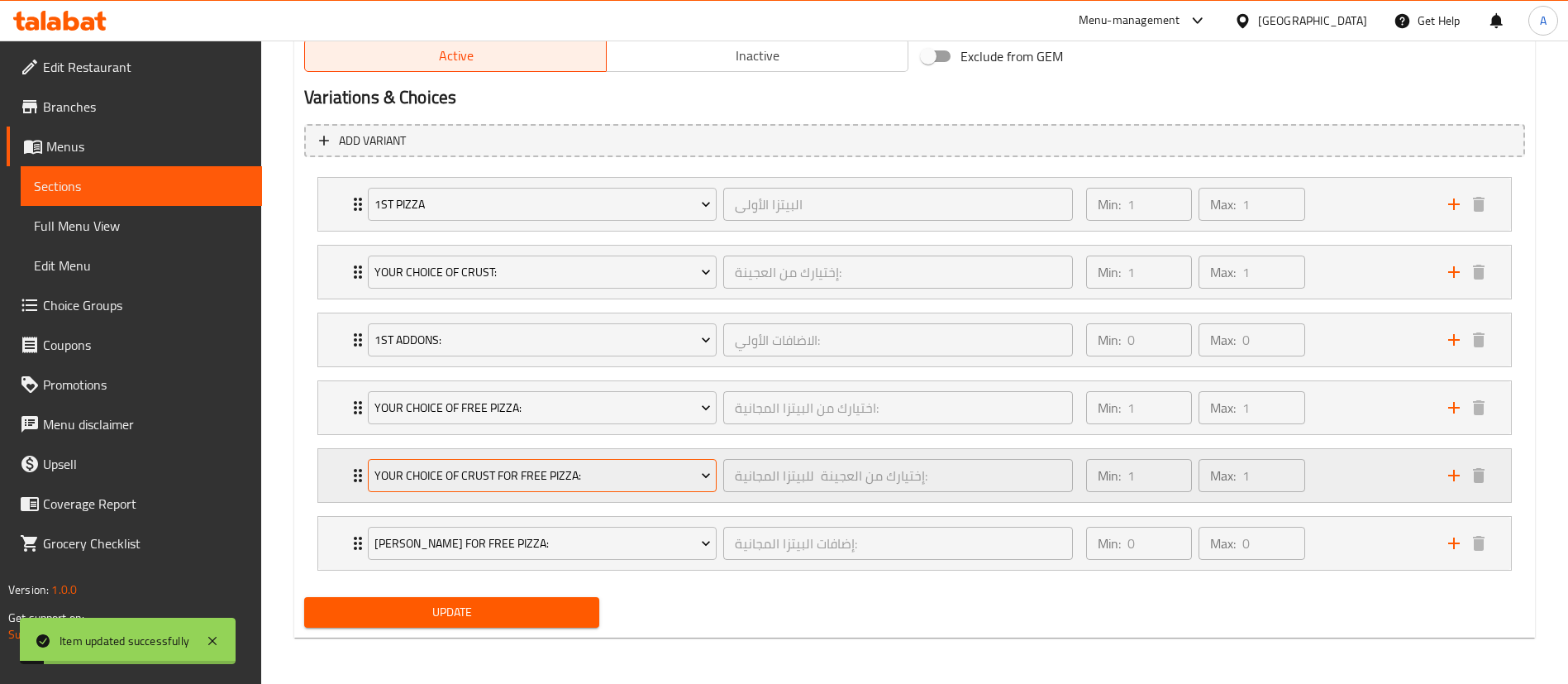
scroll to position [0, 0]
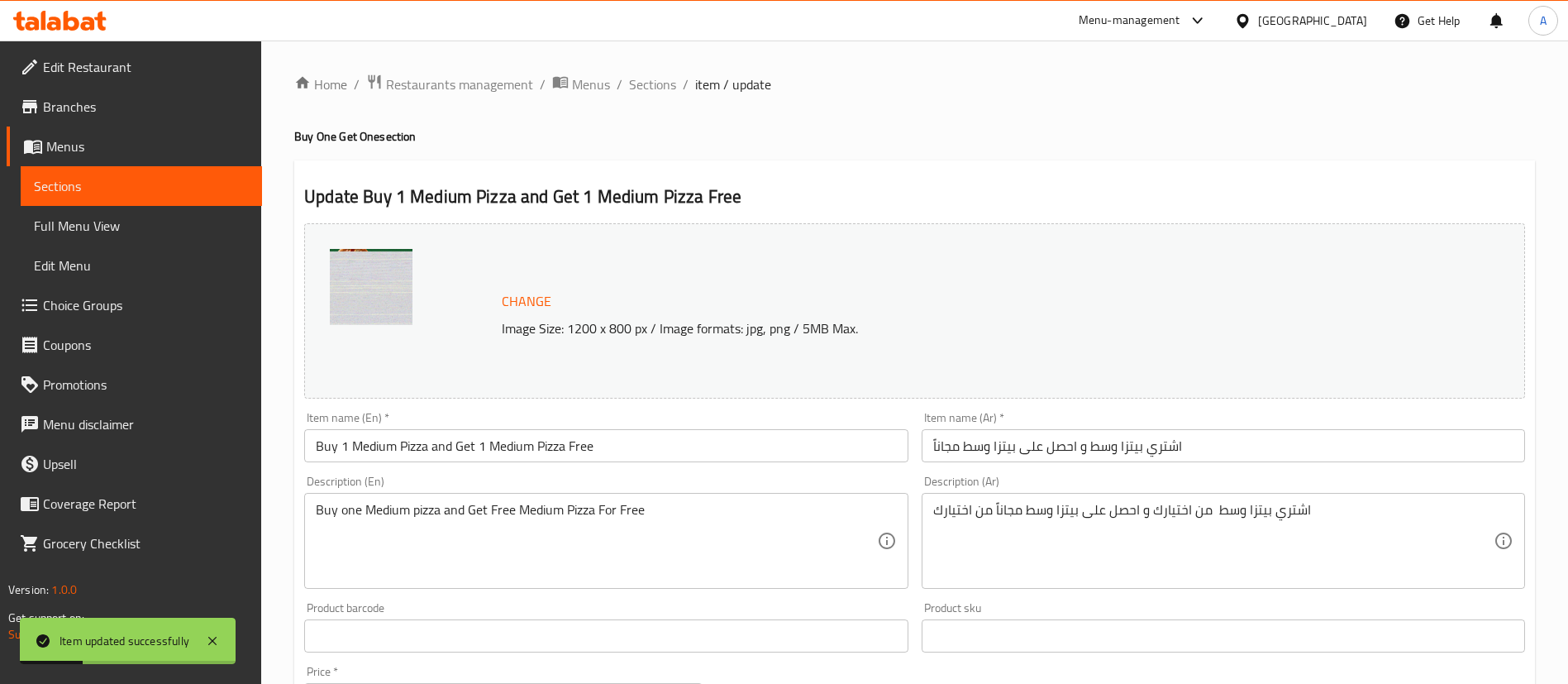
drag, startPoint x: 644, startPoint y: 81, endPoint x: 444, endPoint y: 0, distance: 215.8
click at [644, 81] on span "Sections" at bounding box center [652, 84] width 47 height 20
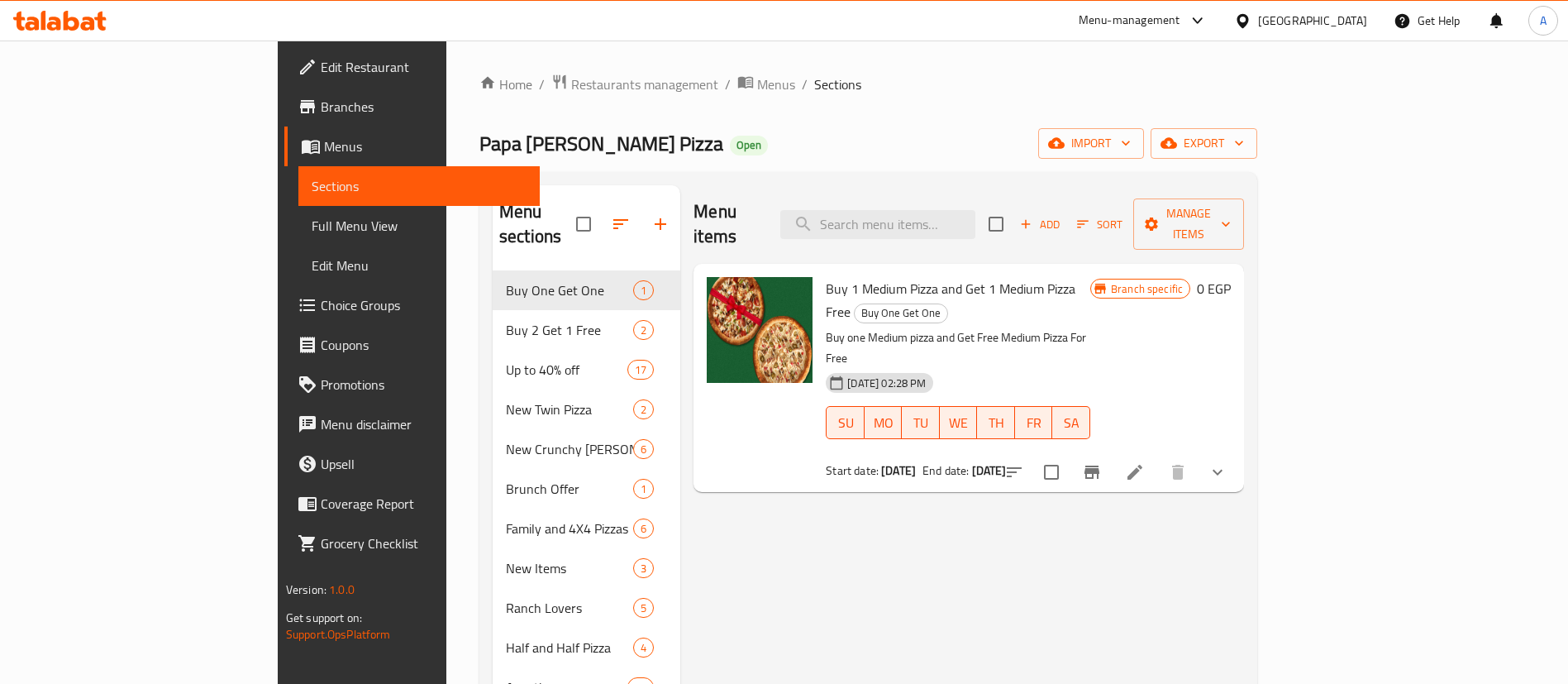
click at [320, 102] on span "Branches" at bounding box center [423, 106] width 206 height 20
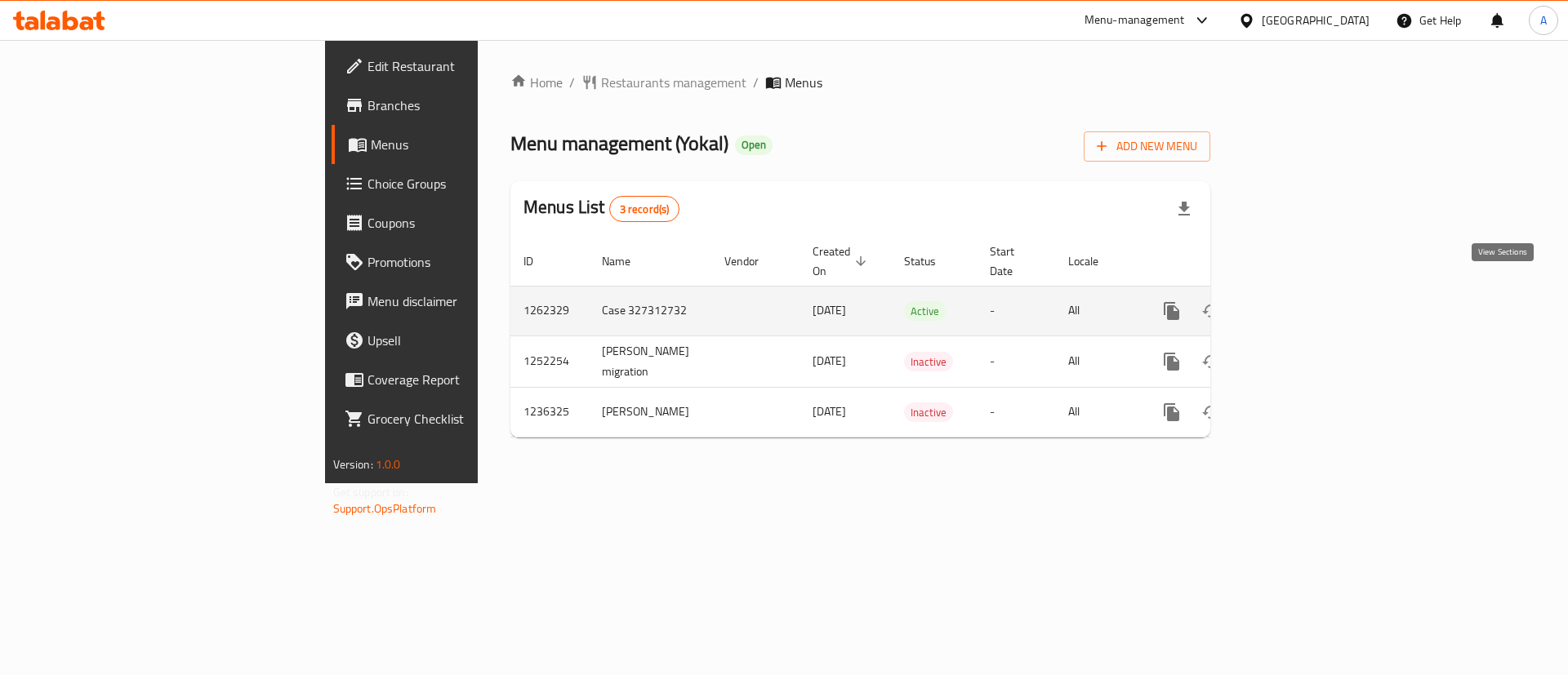
click at [1299, 301] on icon "enhanced table" at bounding box center [1289, 310] width 20 height 20
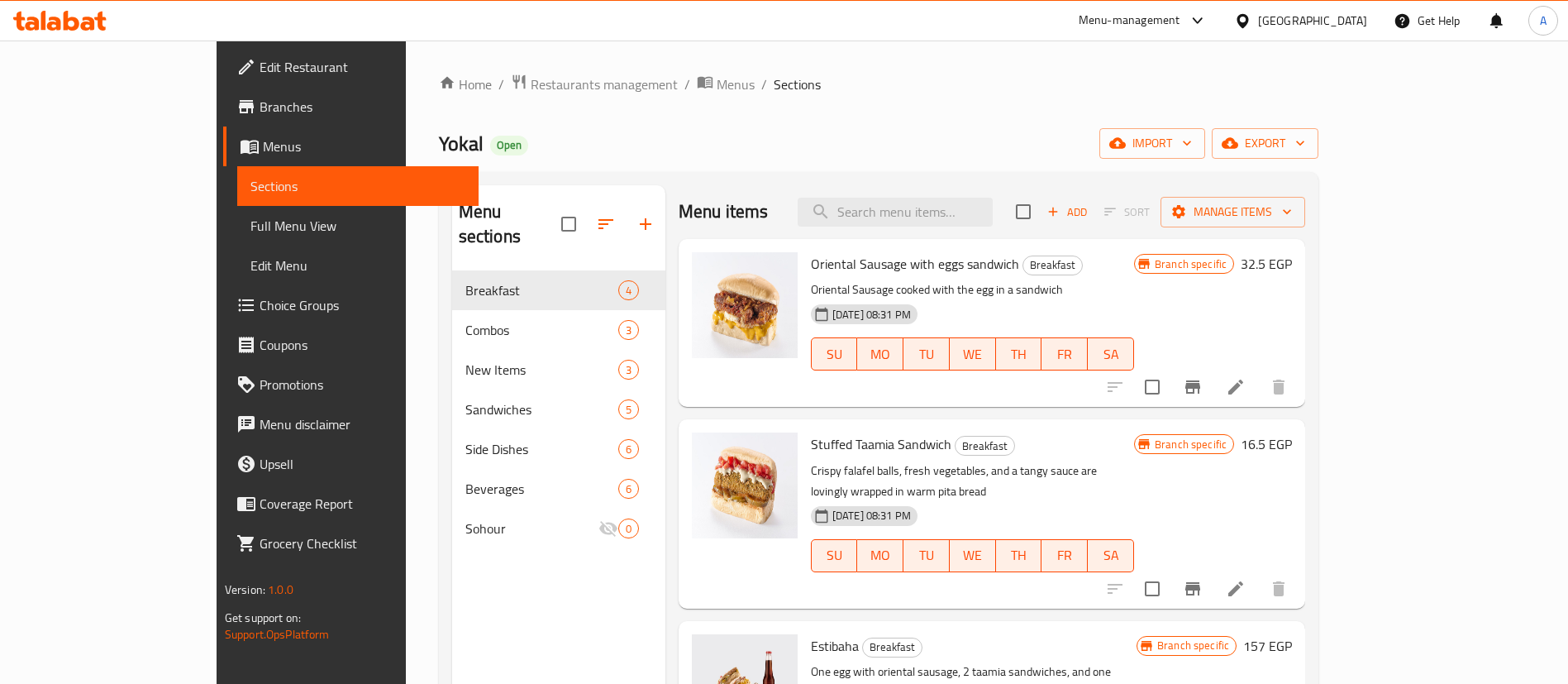
click at [223, 318] on link "Choice Groups" at bounding box center [351, 305] width 256 height 39
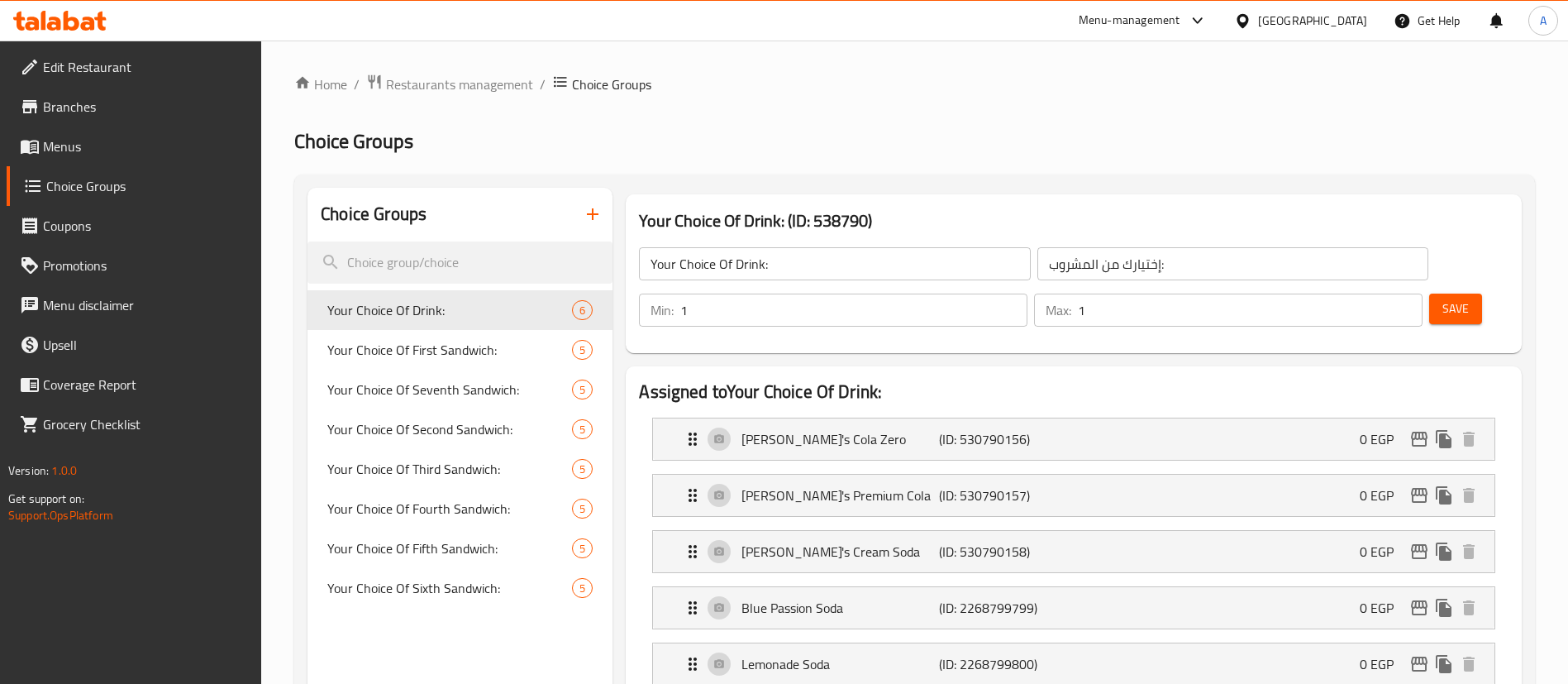
click at [445, 81] on span "Restaurants management" at bounding box center [460, 84] width 147 height 20
